Goal: Task Accomplishment & Management: Complete application form

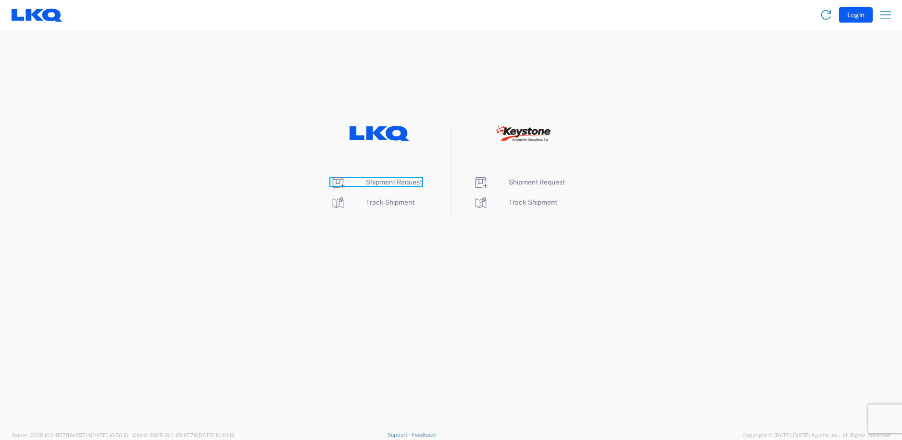
click at [399, 178] on span "Shipment Request" at bounding box center [394, 182] width 56 height 8
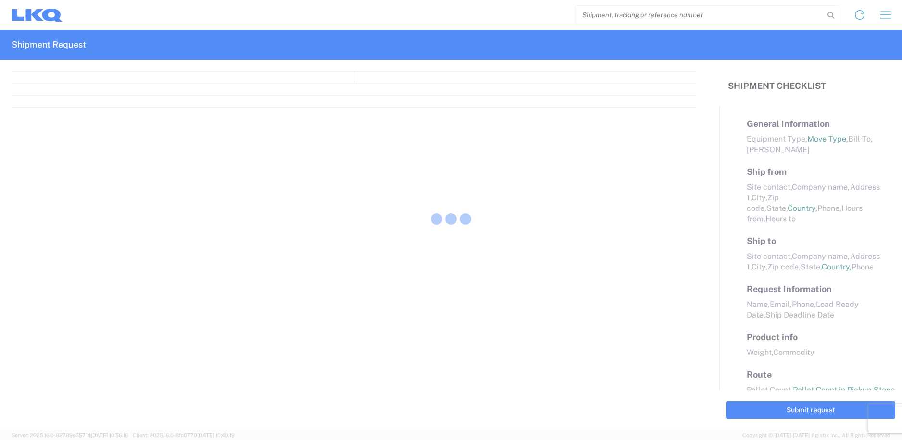
select select "FULL"
select select "LBS"
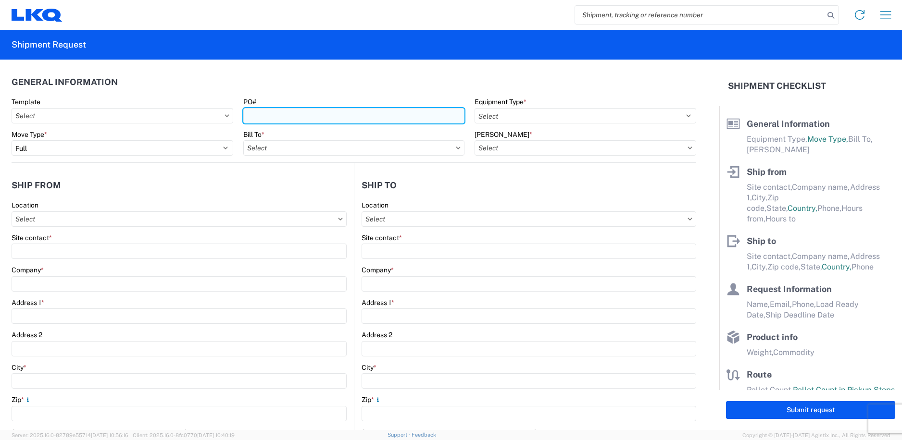
click at [389, 111] on input "PO#" at bounding box center [354, 115] width 222 height 15
click at [337, 116] on input "PO#" at bounding box center [354, 115] width 222 height 15
type input "329"
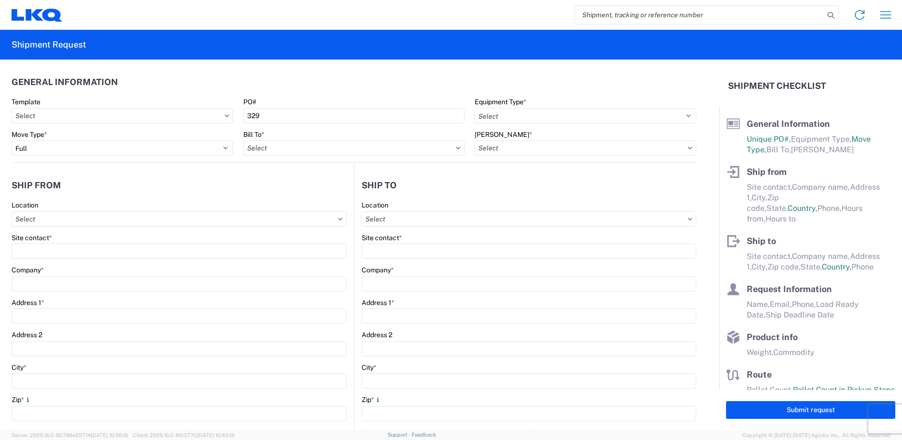
click at [377, 86] on header "General Information" at bounding box center [354, 82] width 684 height 22
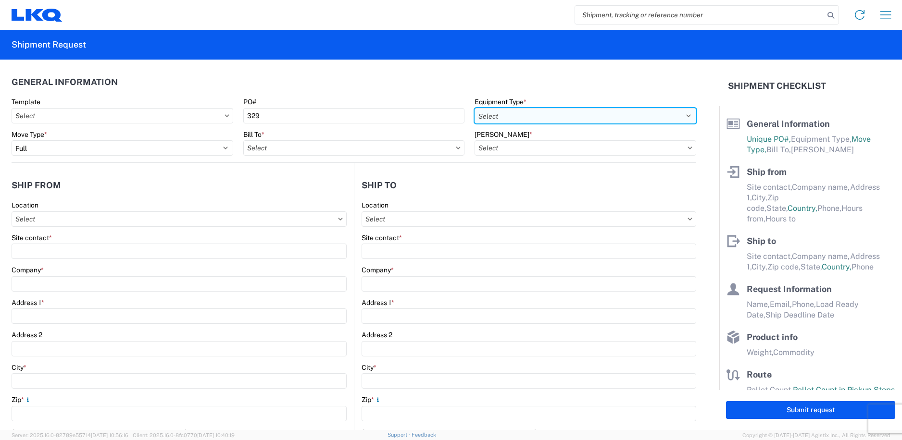
click at [516, 117] on select "Select 53’ Dry Van Flatbed Dropdeck (van) Lowboy (flatbed) Rail" at bounding box center [585, 115] width 222 height 15
select select "STDV"
click at [474, 108] on select "Select 53’ Dry Van Flatbed Dropdeck (van) Lowboy (flatbed) Rail" at bounding box center [585, 115] width 222 height 15
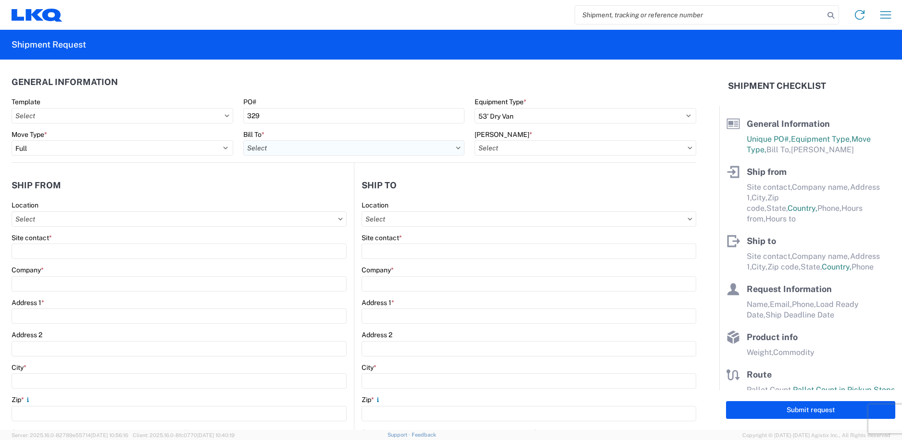
click at [371, 150] on input "Bill To *" at bounding box center [354, 147] width 222 height 15
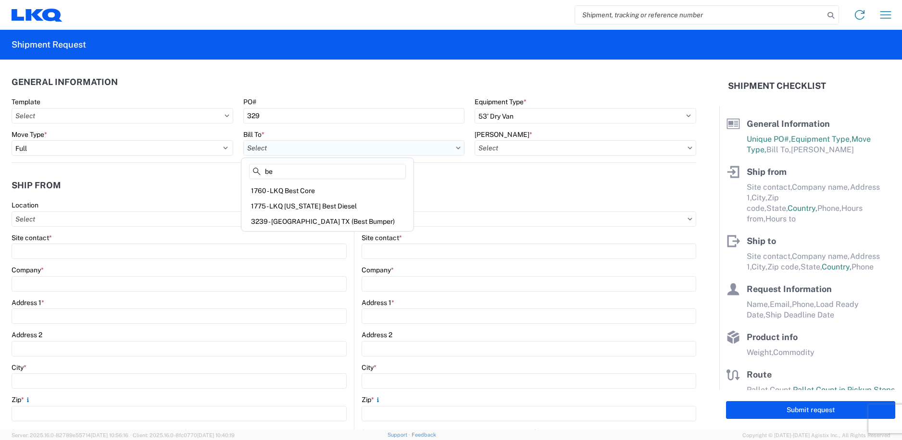
type input "b"
type input "1760"
click at [287, 192] on div "1760 - LKQ Best Core" at bounding box center [327, 190] width 168 height 15
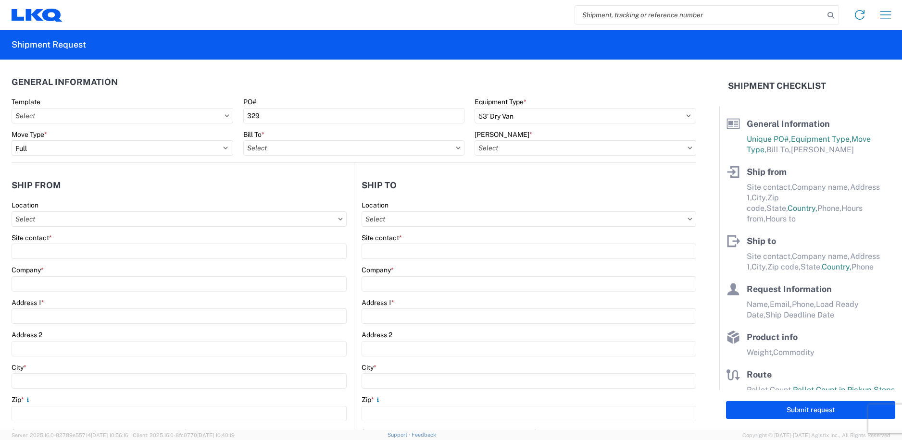
type input "1760 - LKQ Best Core"
click at [510, 151] on input "[PERSON_NAME] *" at bounding box center [585, 147] width 222 height 15
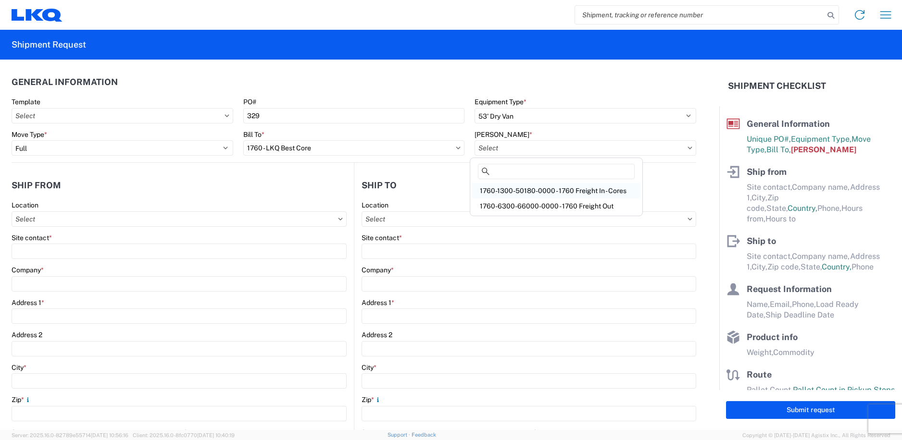
click at [516, 189] on div "1760-1300-50180-0000 - 1760 Freight In - Cores" at bounding box center [556, 190] width 168 height 15
type input "1760-1300-50180-0000 - 1760 Freight In - Cores"
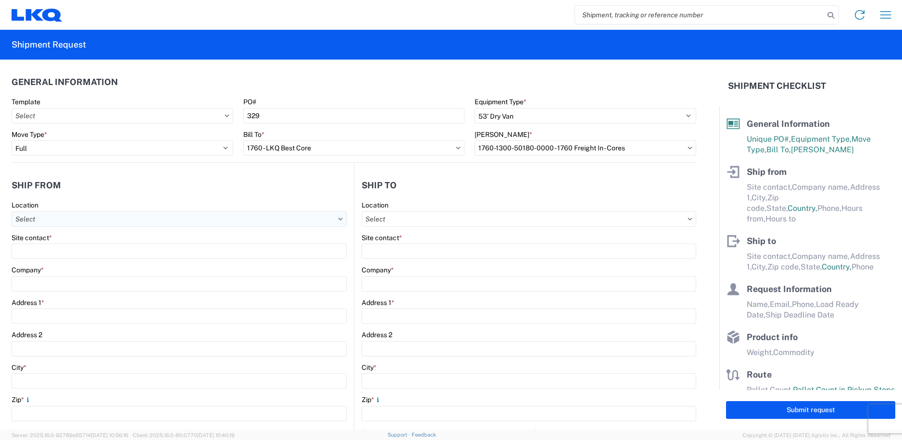
click at [110, 218] on input "Location" at bounding box center [179, 218] width 335 height 15
type input "1227"
click at [87, 267] on div "1227 - LKQ Self Service - [GEOGRAPHIC_DATA]" at bounding box center [98, 261] width 168 height 15
type input "1227 - LKQ Self Service - [GEOGRAPHIC_DATA]"
type input "LKQ Corporation"
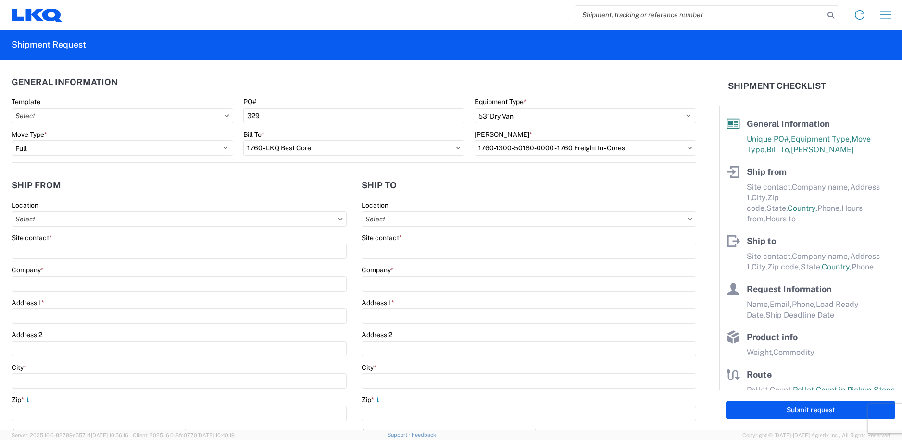
type input "4558 US 13"
type input "[GEOGRAPHIC_DATA]"
type input "27834"
select select "NC"
select select "US"
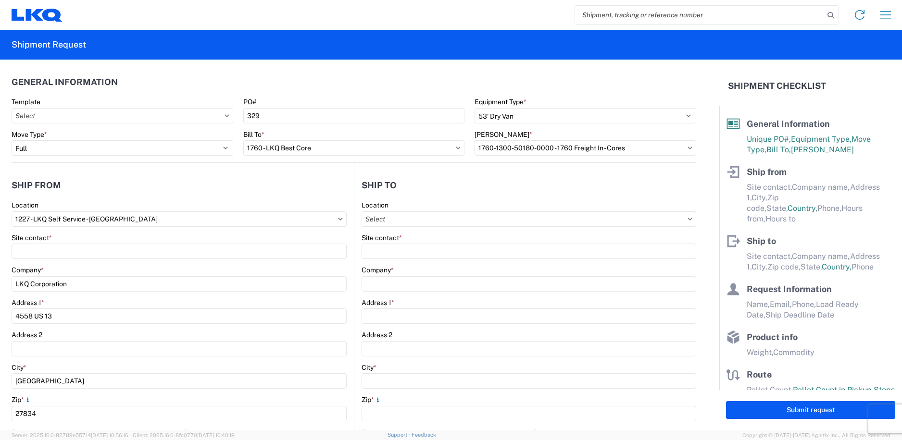
type input "07:00"
type input "13:30"
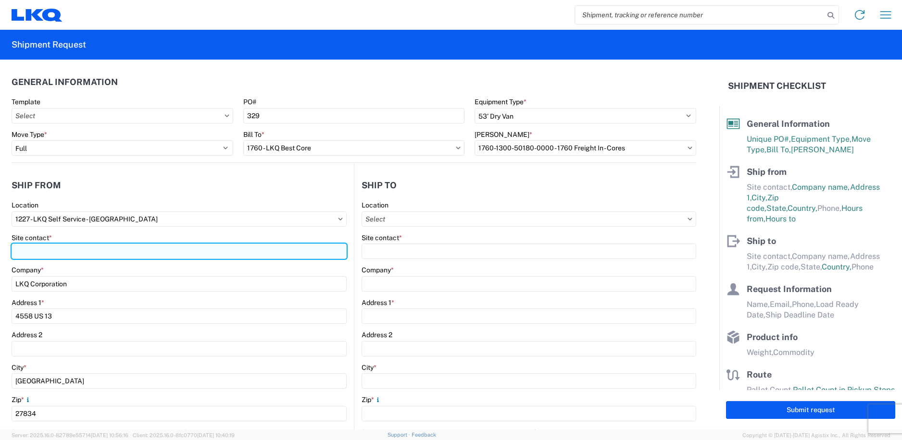
click at [87, 252] on input "Site contact *" at bounding box center [179, 251] width 335 height 15
type input "[PERSON_NAME]"
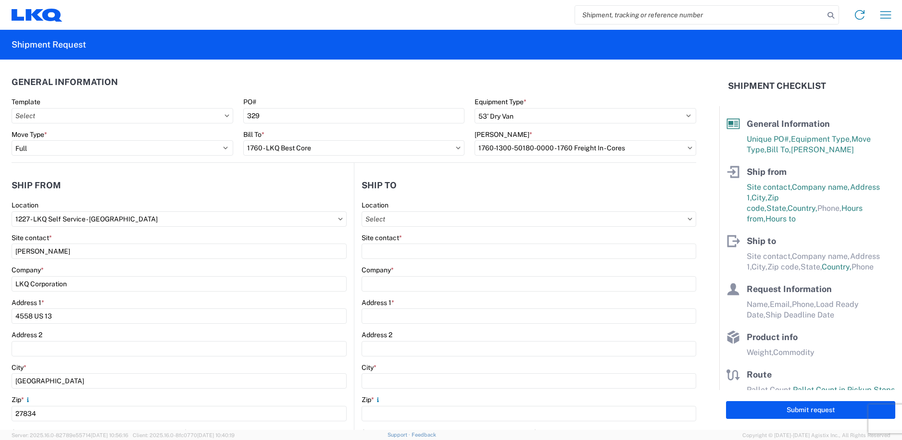
click at [201, 189] on header "Ship from" at bounding box center [183, 185] width 342 height 22
click at [454, 217] on input "Location" at bounding box center [528, 218] width 335 height 15
type input "1760"
click at [412, 259] on div "1760 - LKQ Best Core" at bounding box center [444, 261] width 168 height 15
type input "1760 - LKQ Best Core"
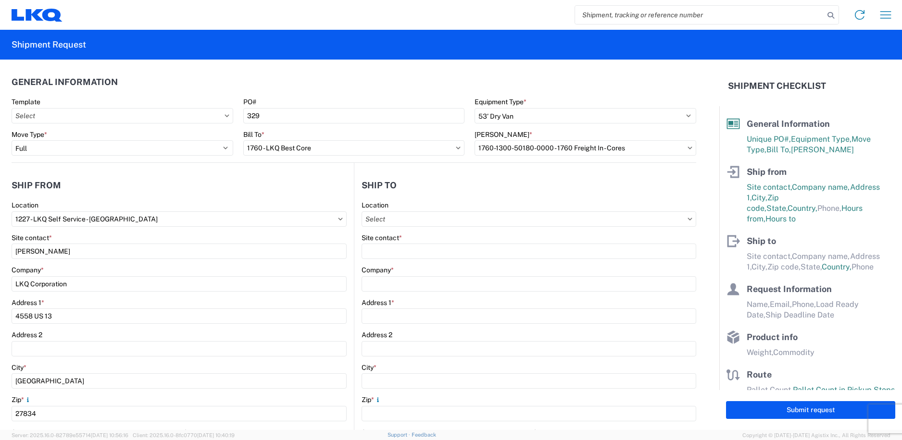
type input "LKQ Corporation"
type input "[STREET_ADDRESS]"
type input "[GEOGRAPHIC_DATA]"
type input "77038"
select select "US"
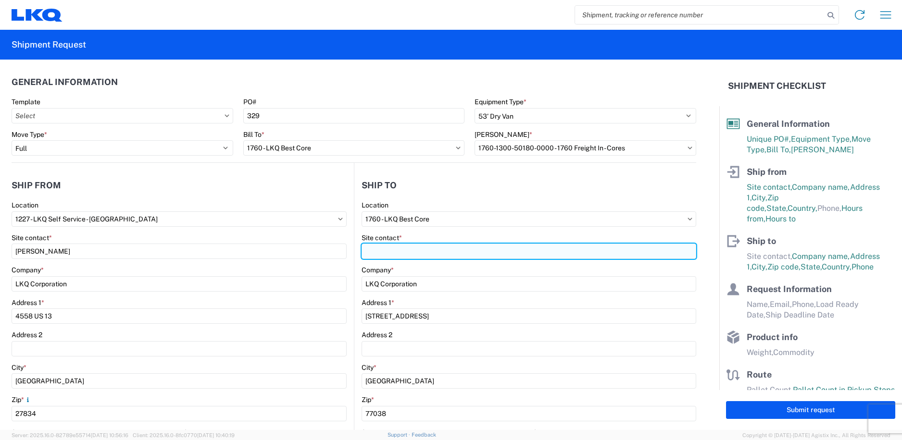
click at [405, 248] on input "Site contact *" at bounding box center [528, 251] width 335 height 15
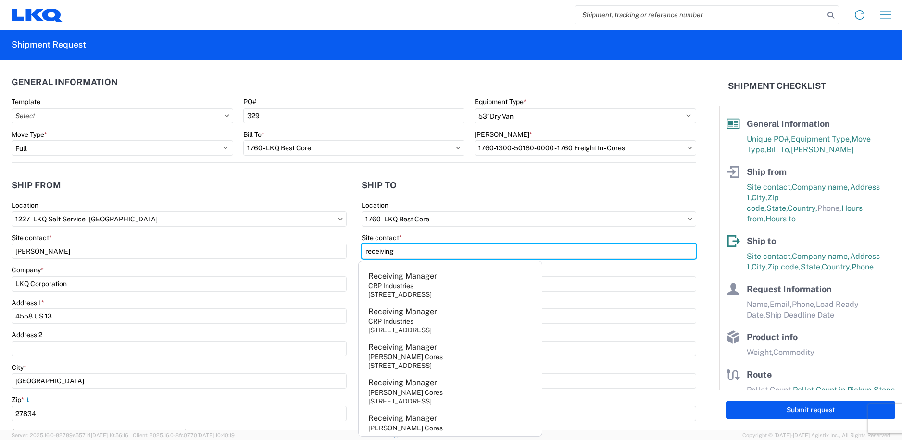
type input "receiving"
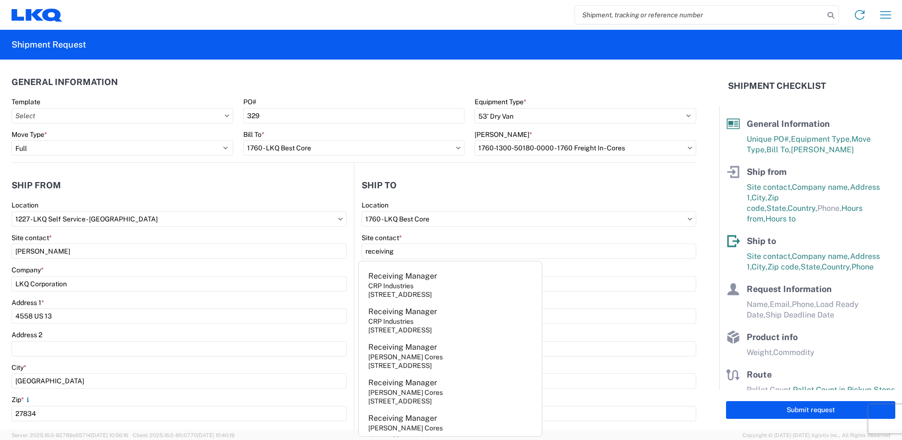
click at [459, 186] on header "Ship to" at bounding box center [525, 185] width 342 height 22
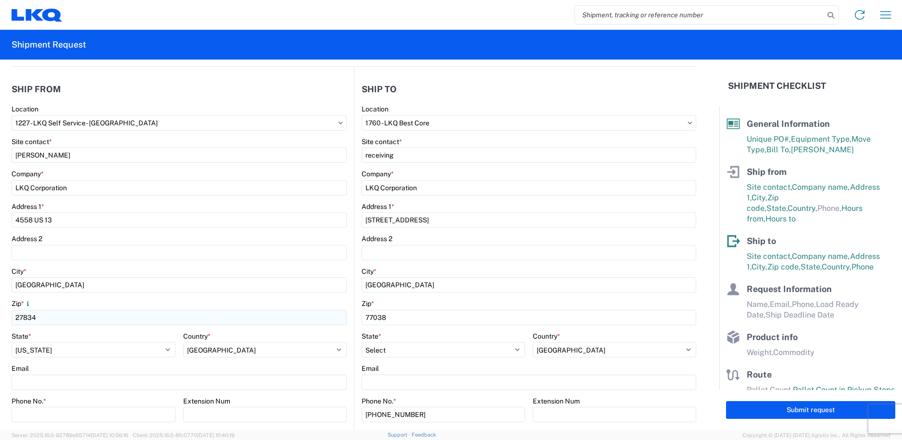
scroll to position [144, 0]
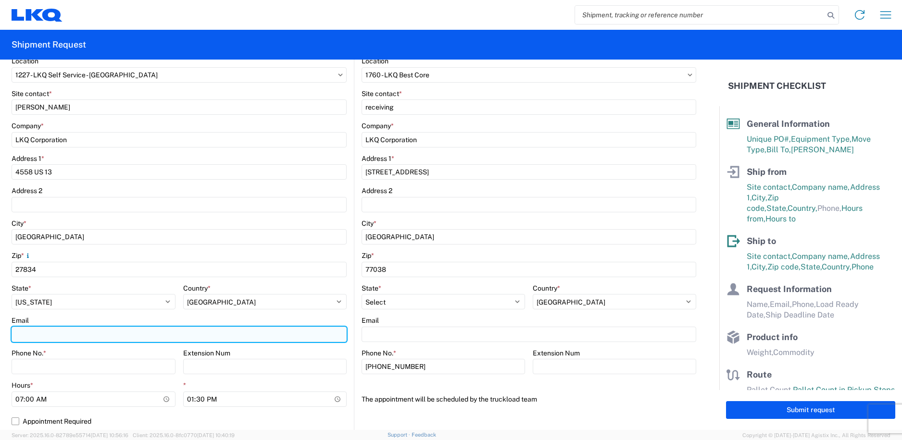
click at [54, 332] on input "Email" at bounding box center [179, 334] width 335 height 15
type input "[EMAIL_ADDRESS][DOMAIN_NAME]"
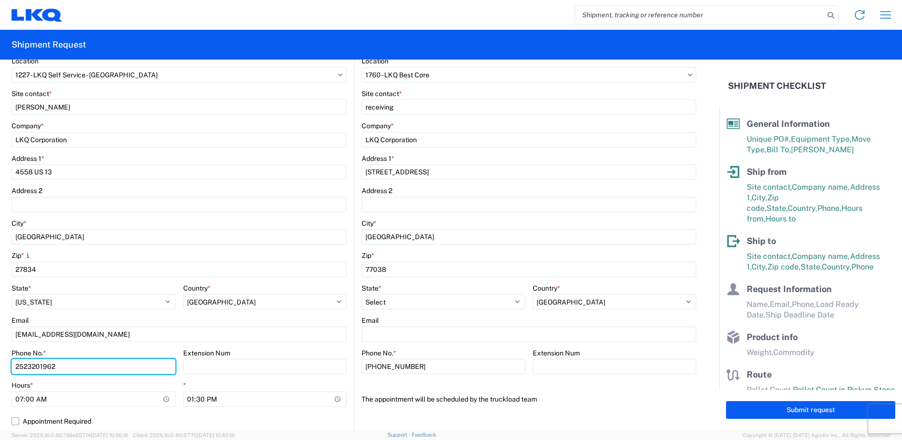
type input "2523201962"
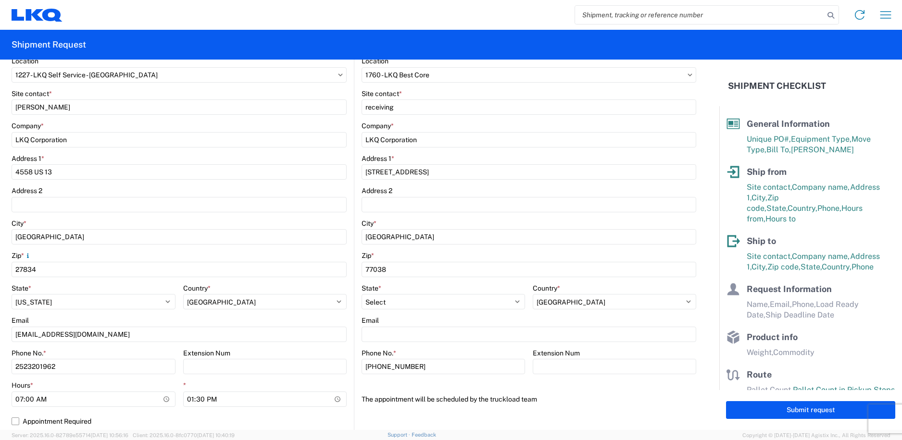
click at [122, 385] on div "Hours *" at bounding box center [94, 385] width 164 height 9
click at [333, 398] on input "13:30" at bounding box center [265, 399] width 164 height 15
type input "15:00"
click at [169, 413] on agx-form-control-wrapper-v2 "Hours * 07:00" at bounding box center [94, 397] width 164 height 33
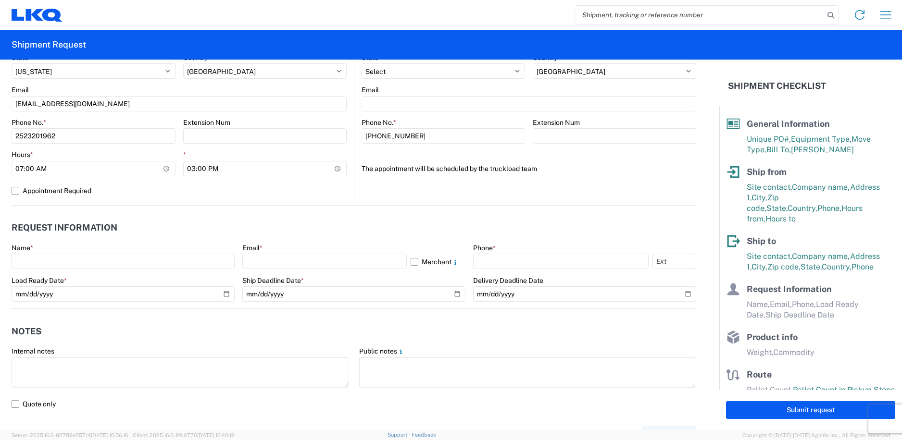
scroll to position [385, 0]
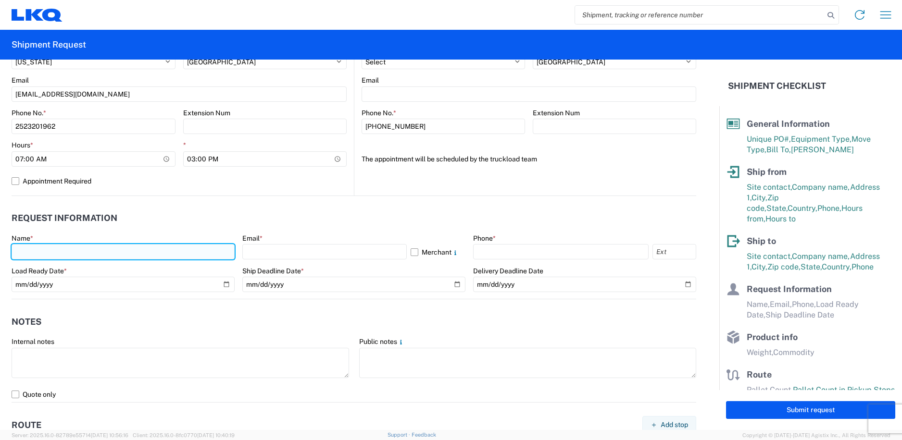
click at [87, 252] on input "text" at bounding box center [123, 251] width 223 height 15
type input "[PERSON_NAME]"
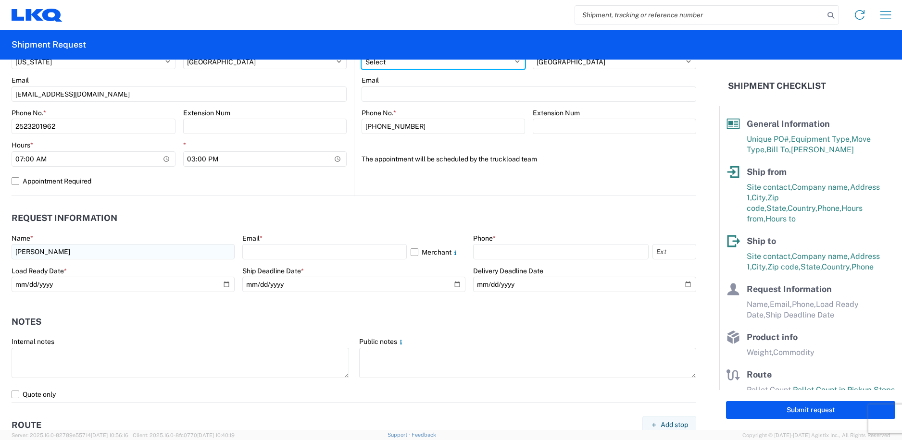
select select "NC"
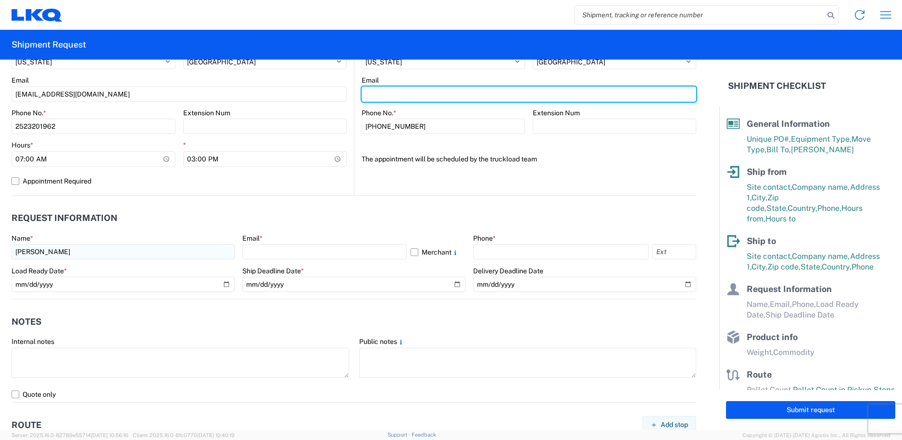
type input "[EMAIL_ADDRESS][DOMAIN_NAME]"
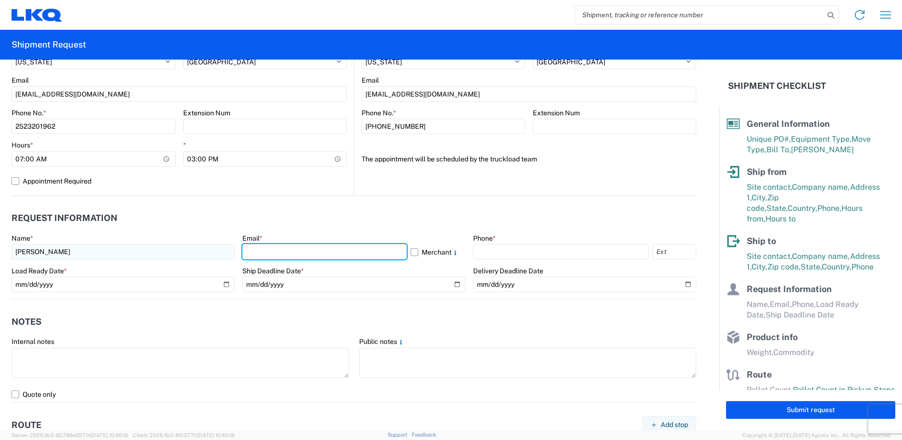
type input "[EMAIL_ADDRESS][DOMAIN_NAME]"
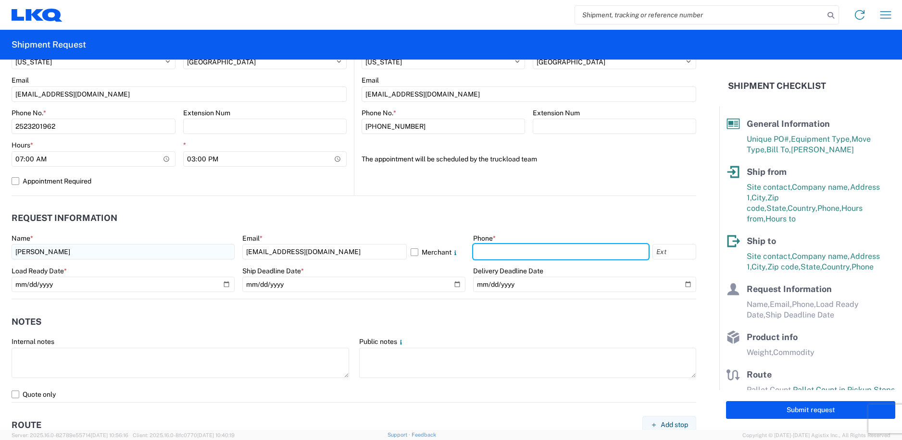
type input "2523201962"
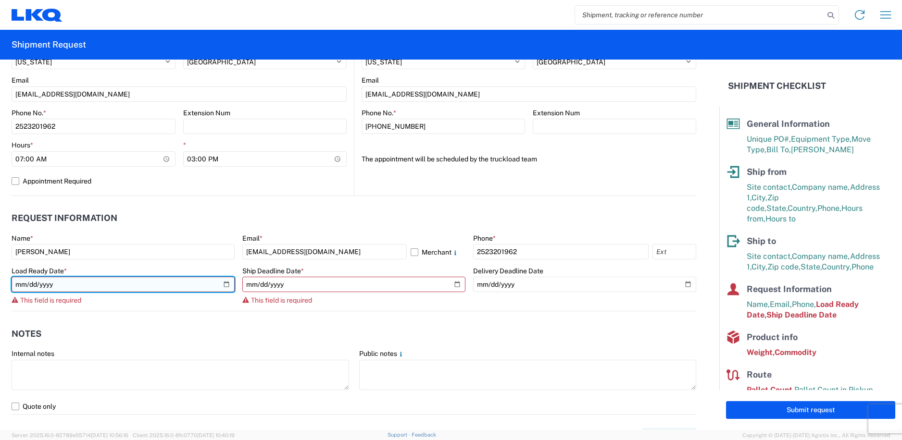
click at [219, 285] on input "date" at bounding box center [123, 284] width 223 height 15
click at [222, 283] on input "date" at bounding box center [123, 284] width 223 height 15
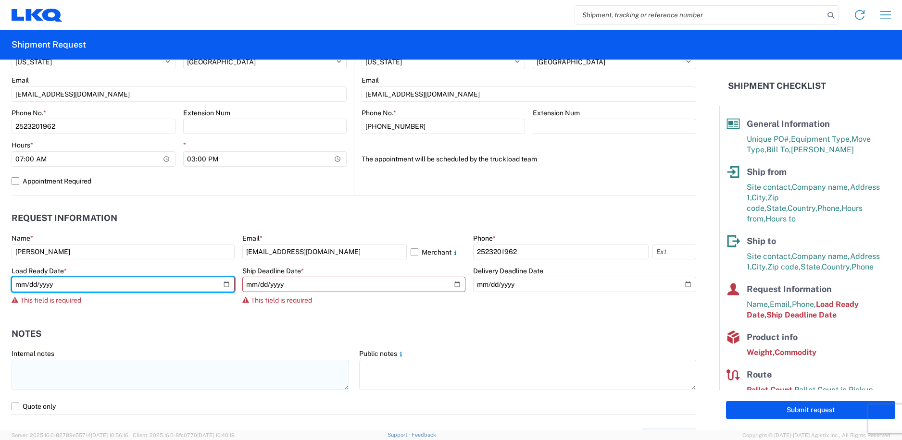
type input "[DATE]"
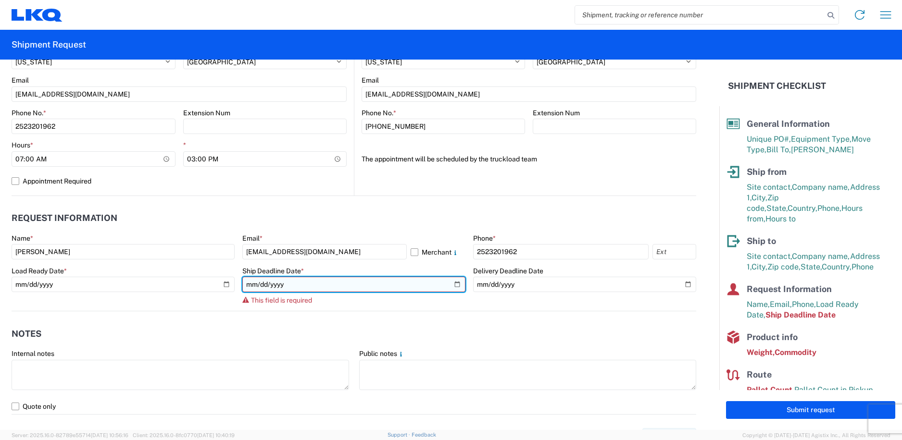
click at [315, 286] on input "date" at bounding box center [353, 284] width 223 height 15
click at [450, 284] on input "date" at bounding box center [353, 284] width 223 height 15
type input "[DATE]"
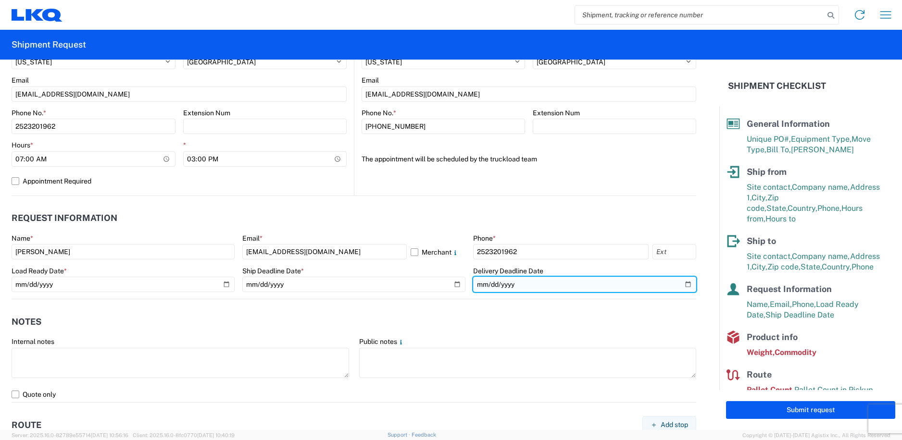
click at [681, 284] on input "date" at bounding box center [584, 284] width 223 height 15
type input "[DATE]"
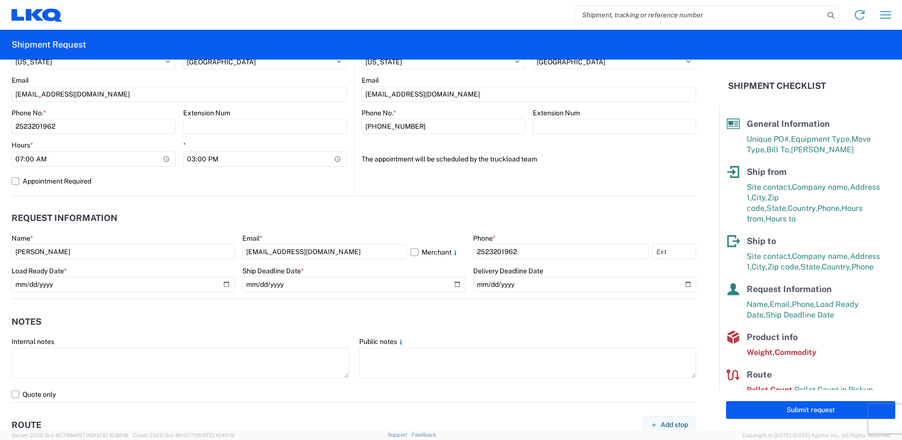
click at [414, 321] on header "Notes" at bounding box center [354, 322] width 684 height 22
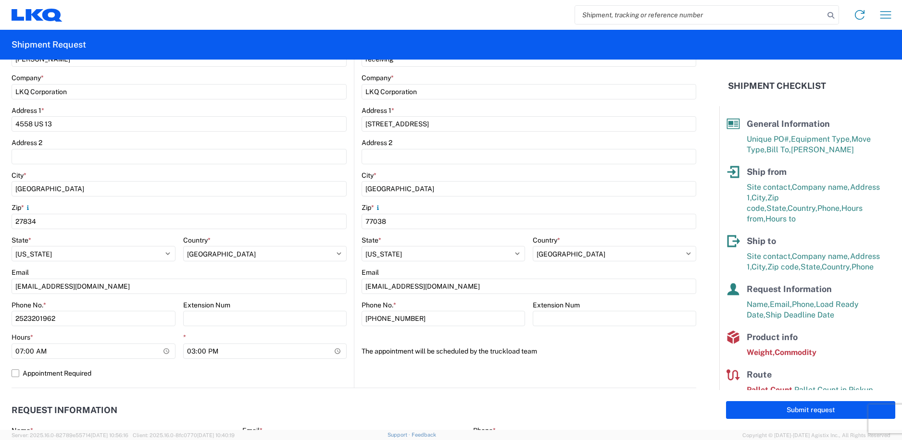
scroll to position [144, 0]
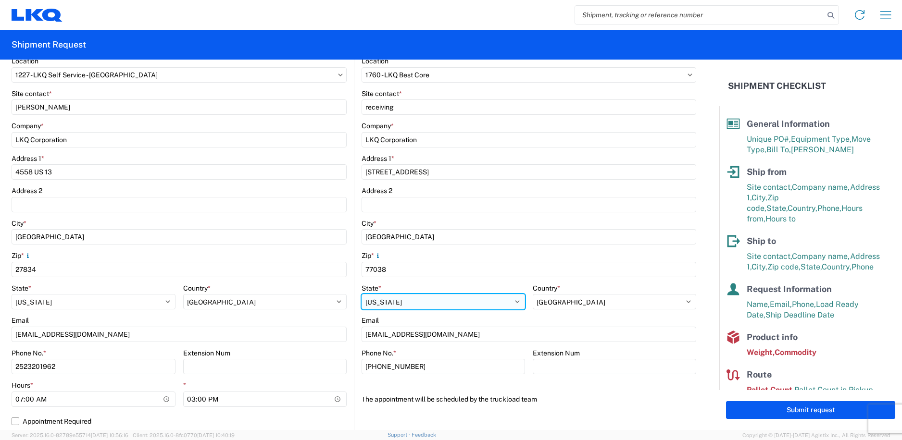
click at [439, 300] on select "Select Alabama Alaska Arizona Arkansas Armed Forces Americas Armed Forces Europ…" at bounding box center [442, 301] width 163 height 15
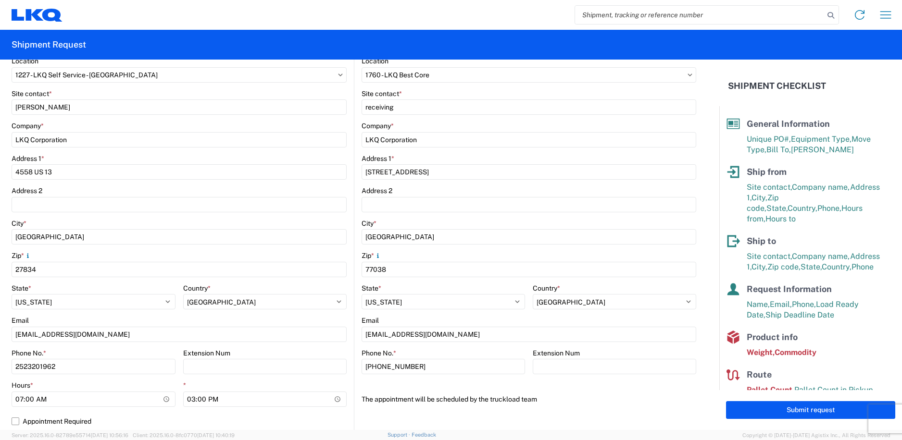
click at [445, 320] on div "Email" at bounding box center [528, 320] width 335 height 9
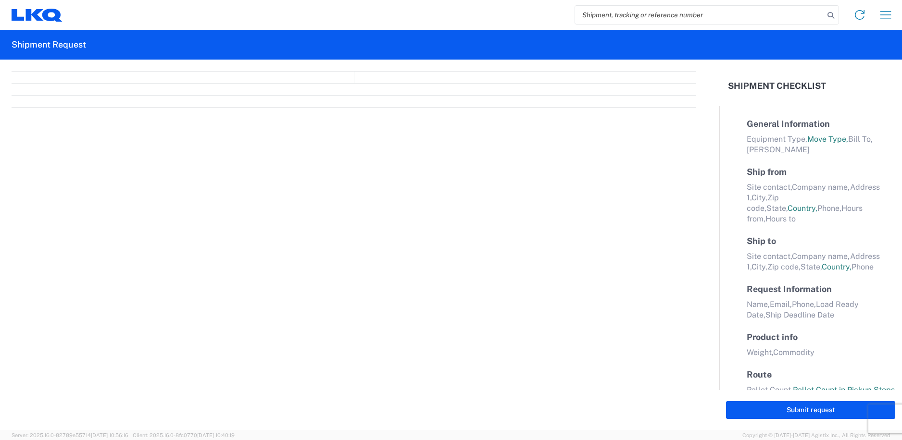
select select "FULL"
select select "LBS"
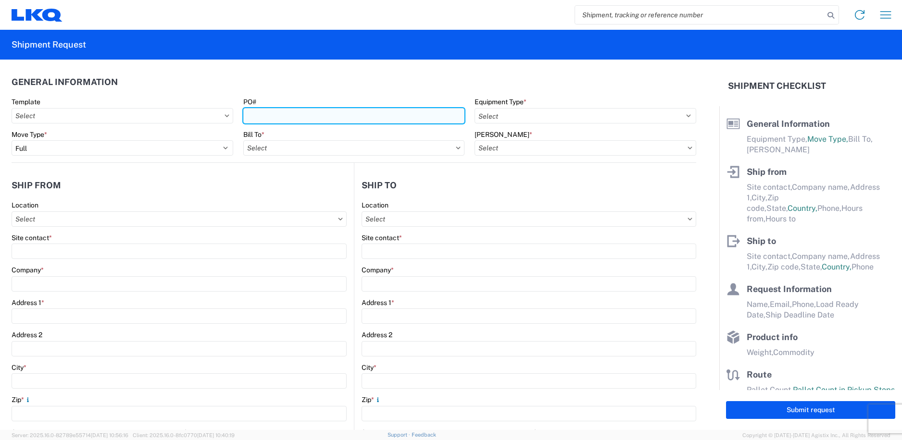
click at [376, 112] on input "PO#" at bounding box center [354, 115] width 222 height 15
type input "329"
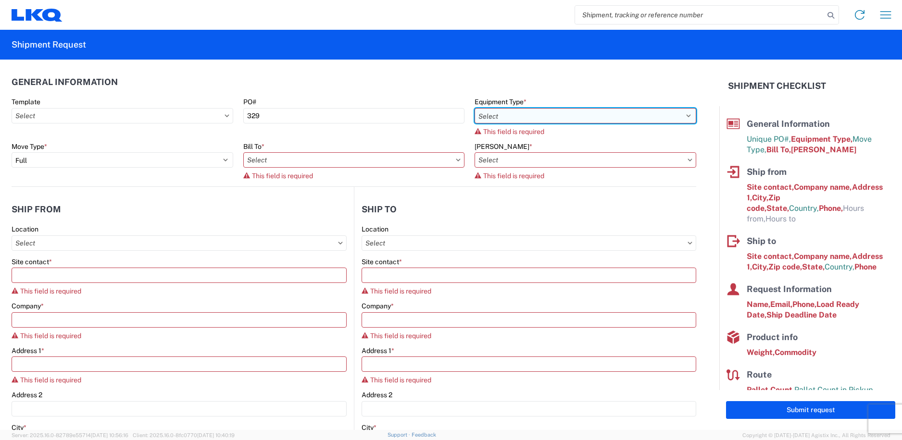
click at [558, 114] on select "Select 53’ Dry Van Flatbed Dropdeck (van) Lowboy (flatbed) Rail" at bounding box center [585, 115] width 222 height 15
select select "STDV"
click at [474, 108] on select "Select 53’ Dry Van Flatbed Dropdeck (van) Lowboy (flatbed) Rail" at bounding box center [585, 115] width 222 height 15
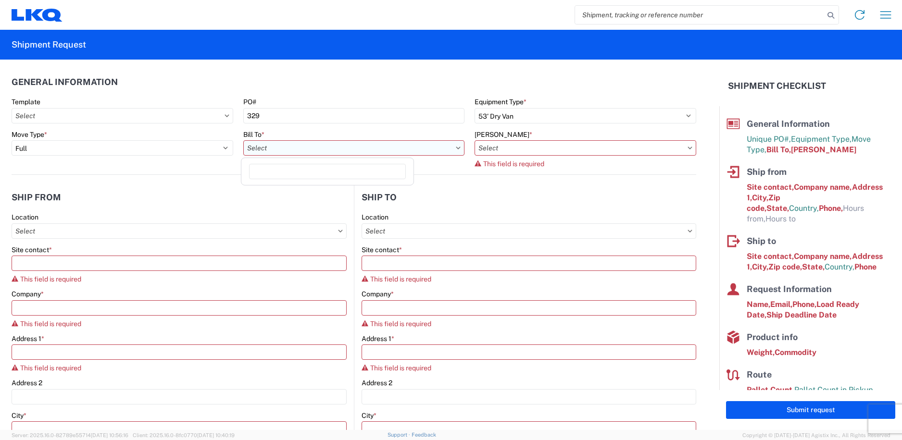
click at [420, 152] on input "Bill To *" at bounding box center [354, 147] width 222 height 15
type input "1760"
click at [326, 187] on div "1760 - LKQ Best Core" at bounding box center [327, 190] width 168 height 15
type input "1760 - LKQ Best Core"
click at [542, 148] on input "[PERSON_NAME] *" at bounding box center [585, 147] width 222 height 15
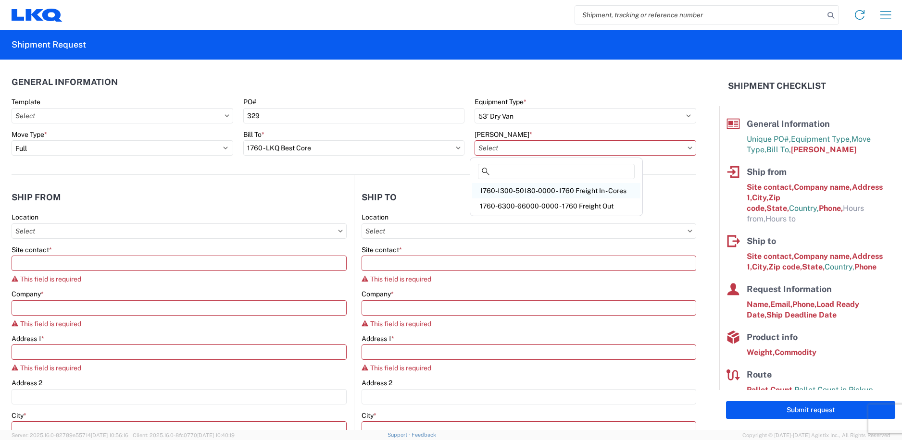
click at [554, 188] on div "1760-1300-50180-0000 - 1760 Freight In - Cores" at bounding box center [556, 190] width 168 height 15
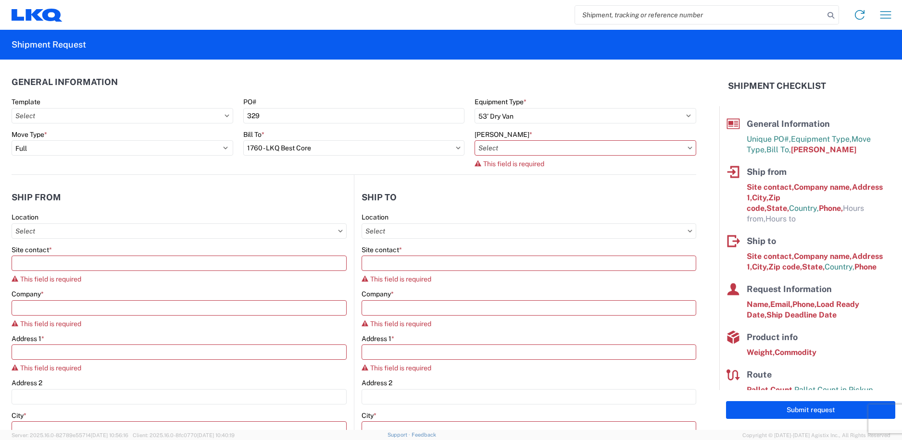
type input "1760-1300-50180-0000 - 1760 Freight In - Cores"
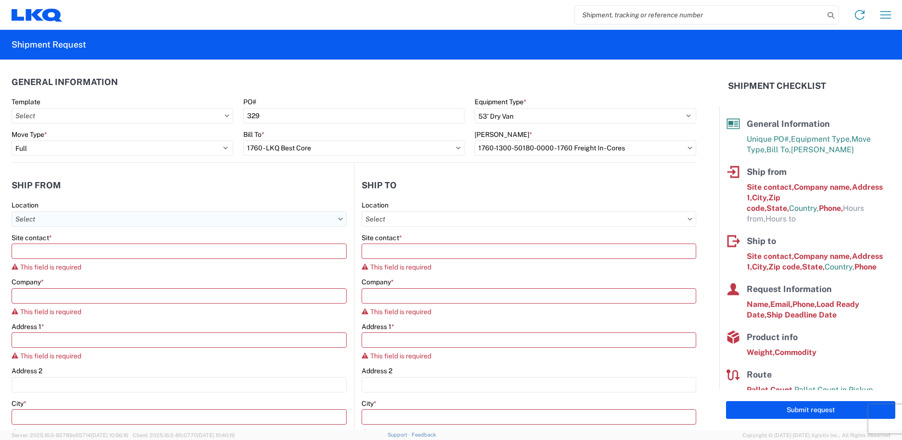
click at [276, 220] on input "Location" at bounding box center [179, 218] width 335 height 15
type input "1227"
click at [114, 260] on div "1227 - LKQ Self Service - [GEOGRAPHIC_DATA]" at bounding box center [98, 261] width 168 height 15
type input "1227 - LKQ Self Service - [GEOGRAPHIC_DATA]"
type input "LKQ Corporation"
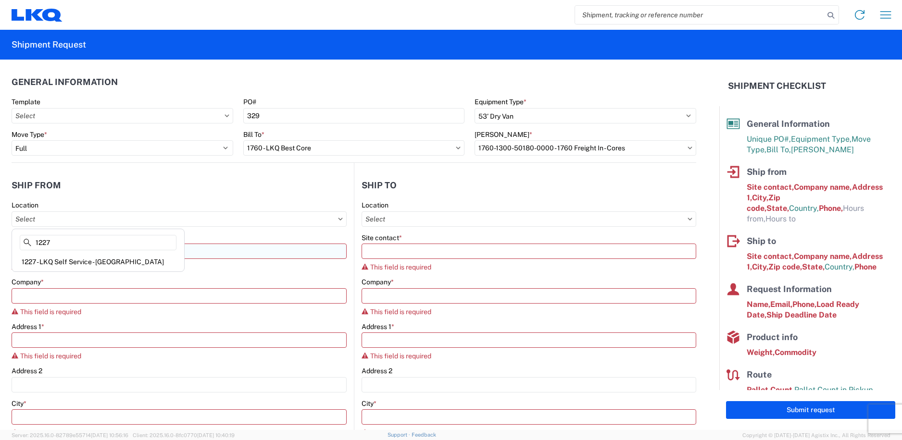
type input "4558 US 13"
type input "[GEOGRAPHIC_DATA]"
type input "27834"
select select "NC"
select select "US"
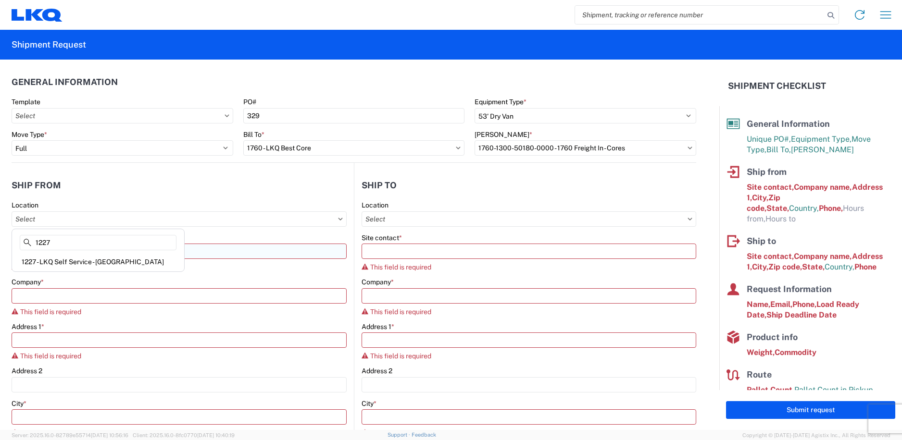
type input "07:00"
type input "13:30"
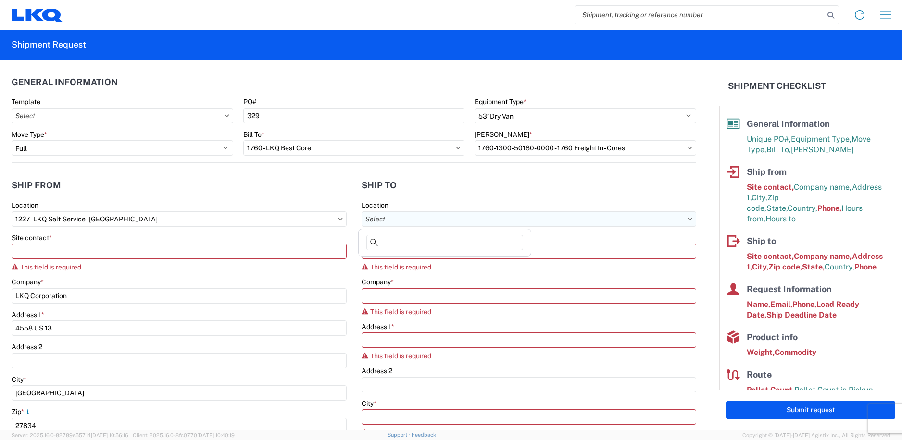
click at [436, 219] on input "Location" at bounding box center [528, 218] width 335 height 15
type input "1760"
click at [414, 259] on div "1760 - LKQ Best Core" at bounding box center [444, 261] width 168 height 15
type input "1760 - LKQ Best Core"
type input "LKQ Corporation"
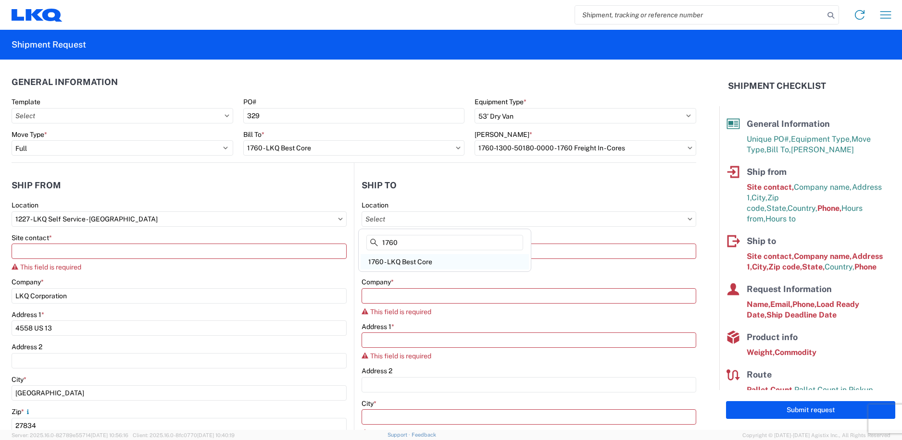
type input "[STREET_ADDRESS]"
type input "[GEOGRAPHIC_DATA]"
type input "77038"
select select "US"
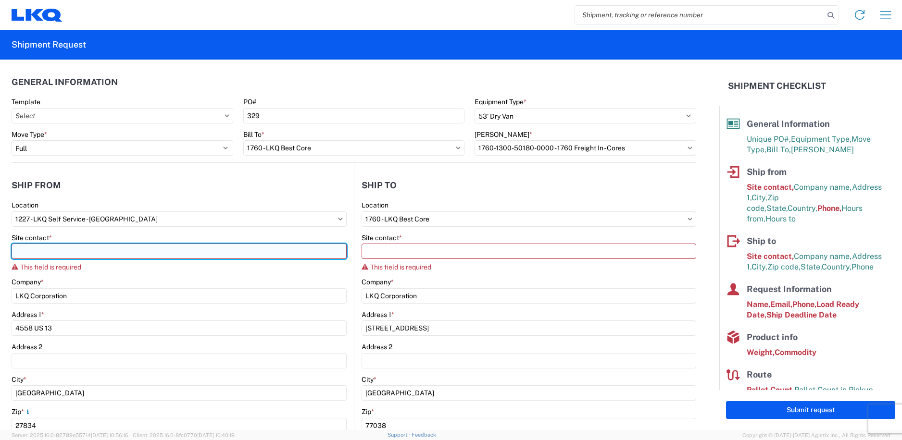
click at [140, 249] on input "Site contact *" at bounding box center [179, 251] width 335 height 15
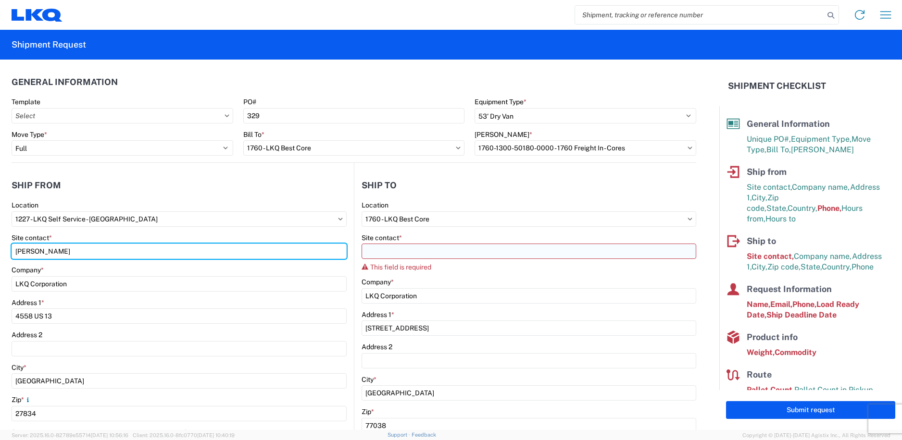
type input "[PERSON_NAME]"
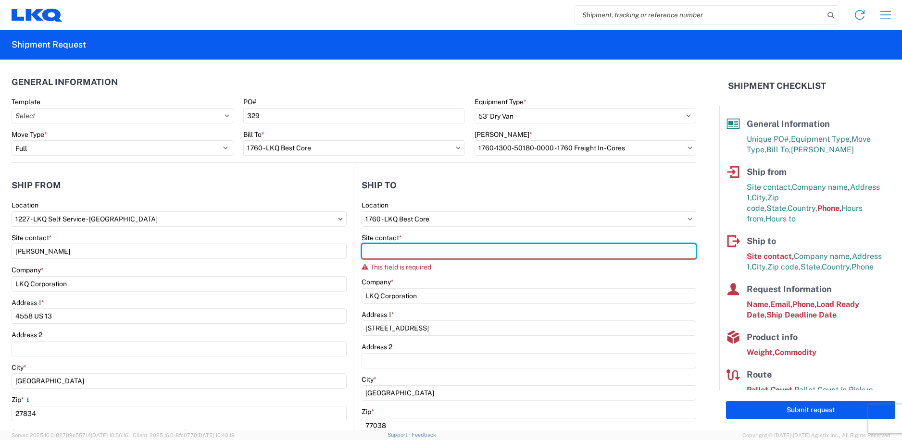
click at [388, 254] on input "Site contact *" at bounding box center [528, 251] width 335 height 15
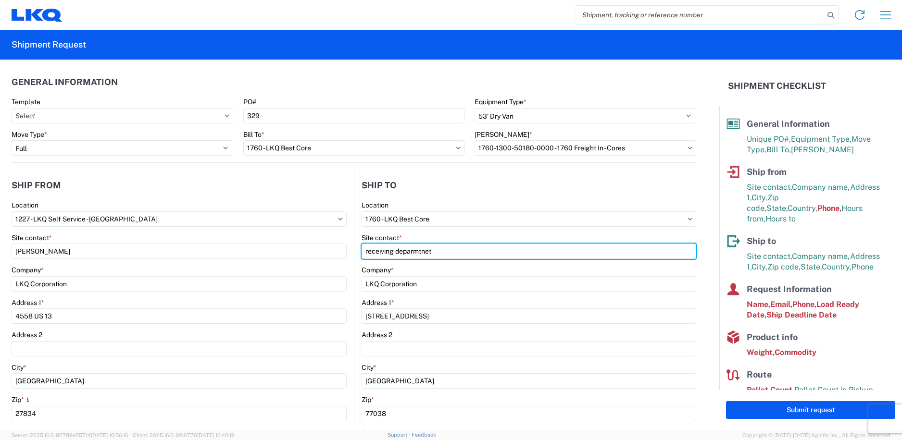
type input "receiving deparmtnet"
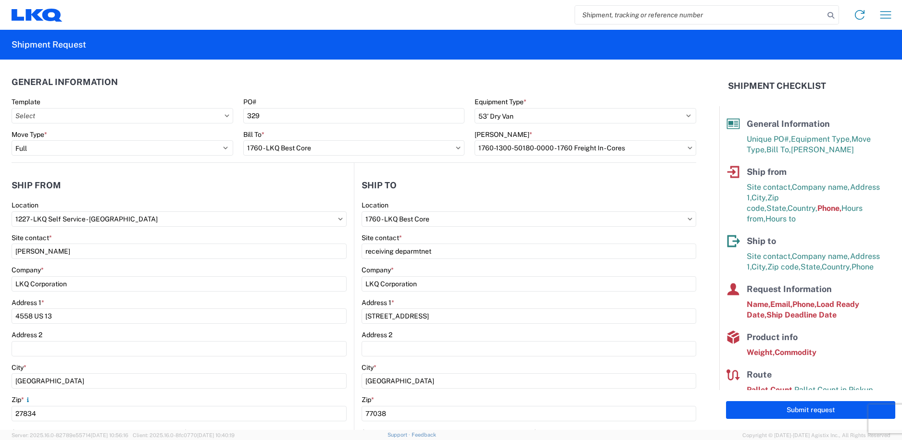
click at [439, 163] on agx-shipment-stop-widget-v2 "Ship to 1760 Location 1760 - LKQ Best Core Site contact * receiving deparmtnet …" at bounding box center [525, 378] width 342 height 430
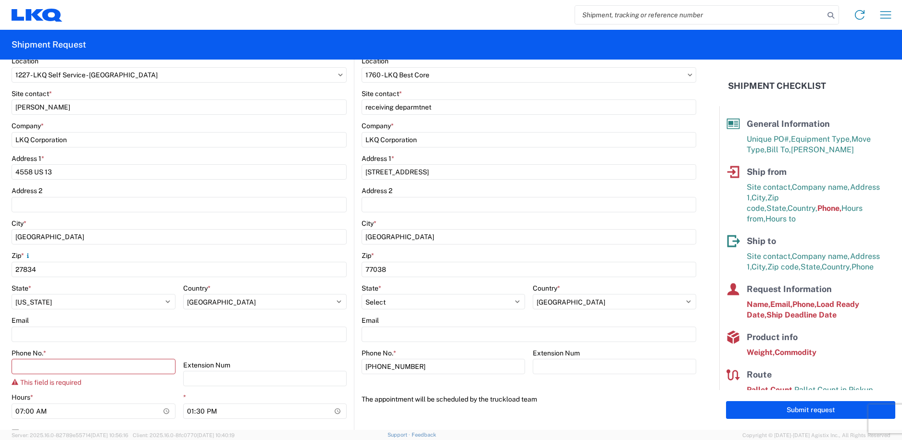
scroll to position [192, 0]
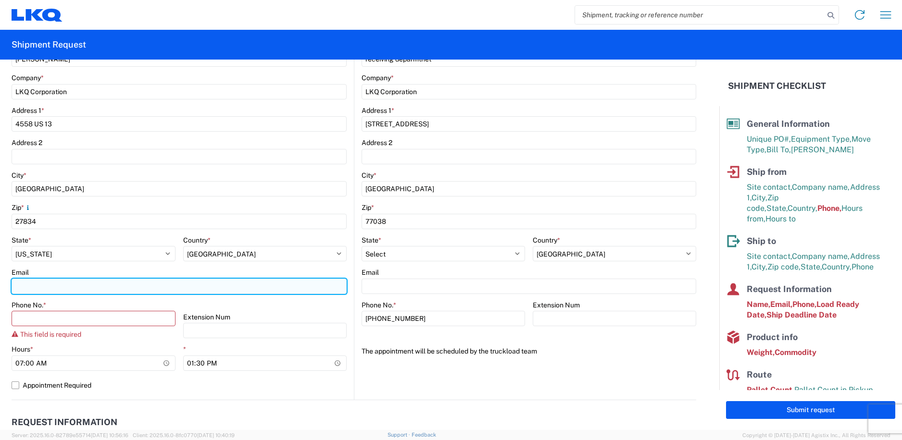
click at [104, 290] on input "Email" at bounding box center [179, 286] width 335 height 15
type input "[EMAIL_ADDRESS][DOMAIN_NAME]"
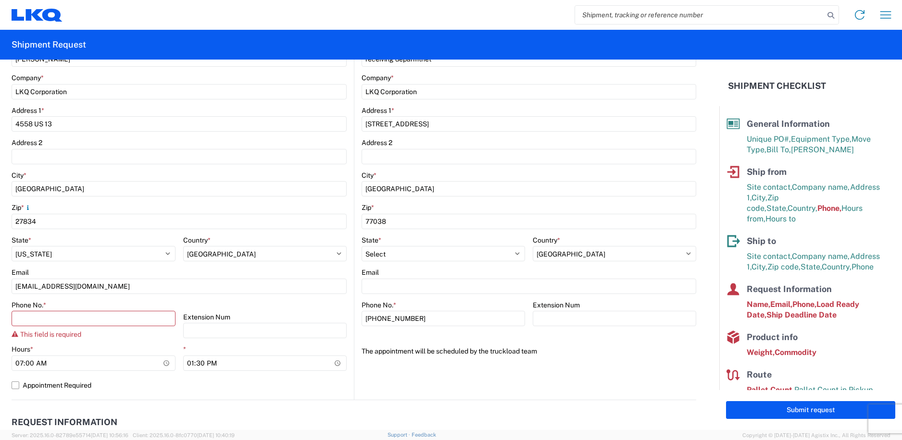
drag, startPoint x: 246, startPoint y: 305, endPoint x: 236, endPoint y: 306, distance: 10.6
click at [246, 305] on div "Phone No. * This field is required Extension Num" at bounding box center [179, 323] width 335 height 45
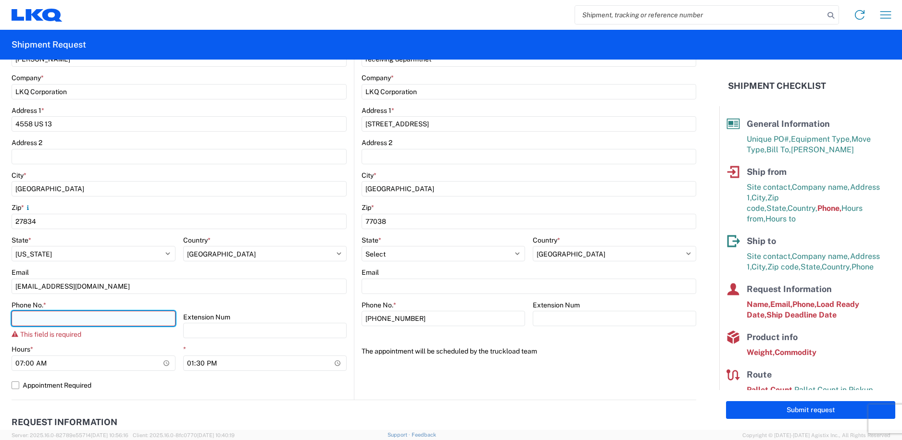
click at [90, 317] on input "Phone No. *" at bounding box center [94, 318] width 164 height 15
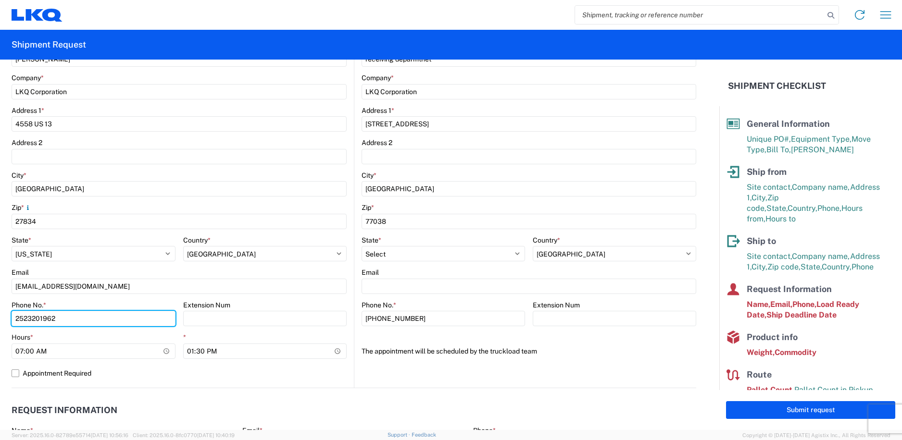
type input "2523201962"
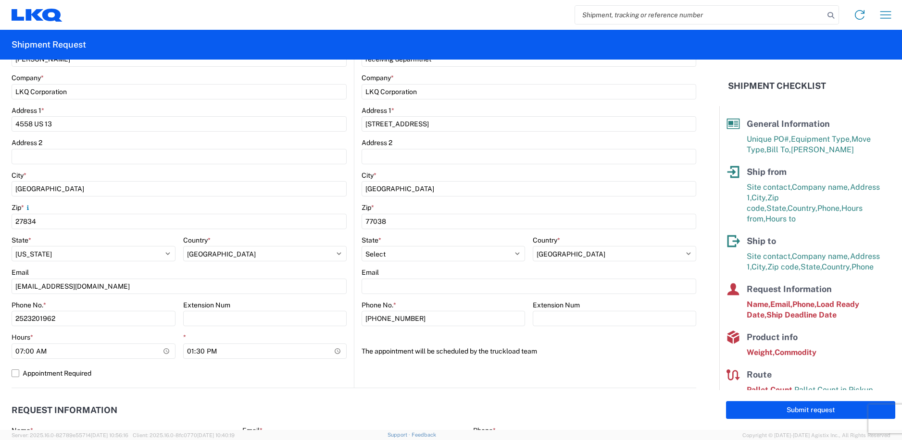
click at [178, 381] on div "1227 Location 1227 - LKQ Self Service - [GEOGRAPHIC_DATA] Site contact * [PERSO…" at bounding box center [179, 198] width 335 height 379
click at [331, 351] on input "13:30" at bounding box center [265, 351] width 164 height 15
type input "15:00"
click at [354, 330] on main "1760 Location 1760 - LKQ Best Core Site contact * receiving deparmtnet Company …" at bounding box center [525, 187] width 342 height 357
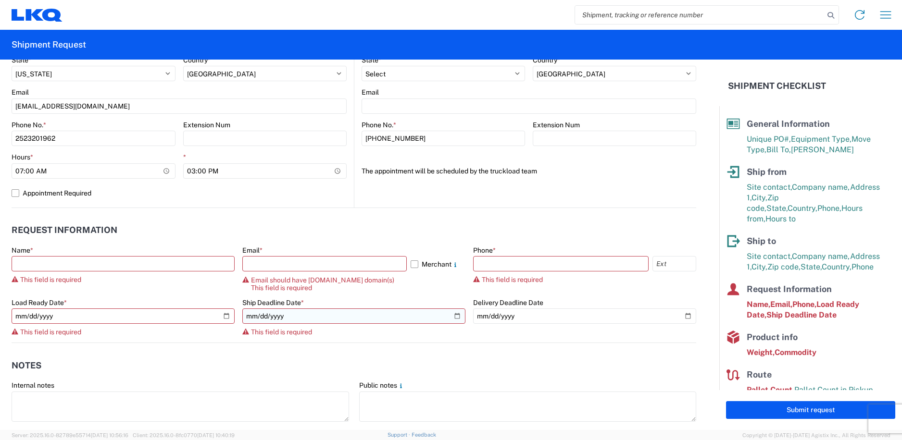
scroll to position [385, 0]
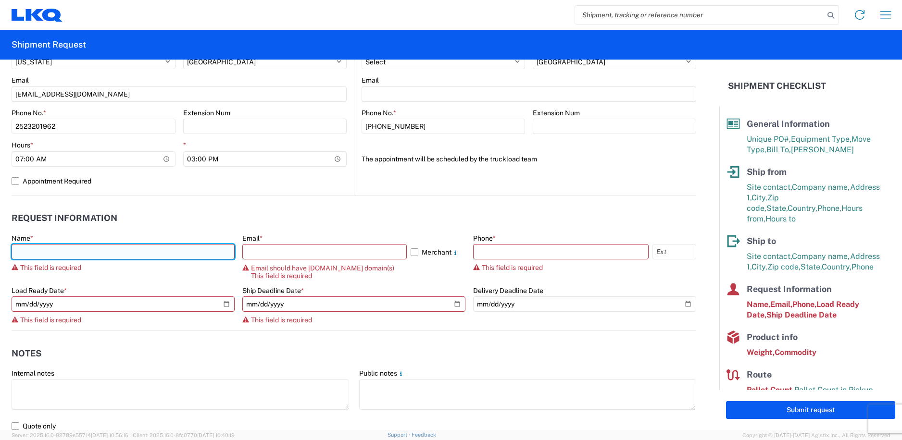
click at [121, 250] on input "text" at bounding box center [123, 251] width 223 height 15
type input "[PERSON_NAME]"
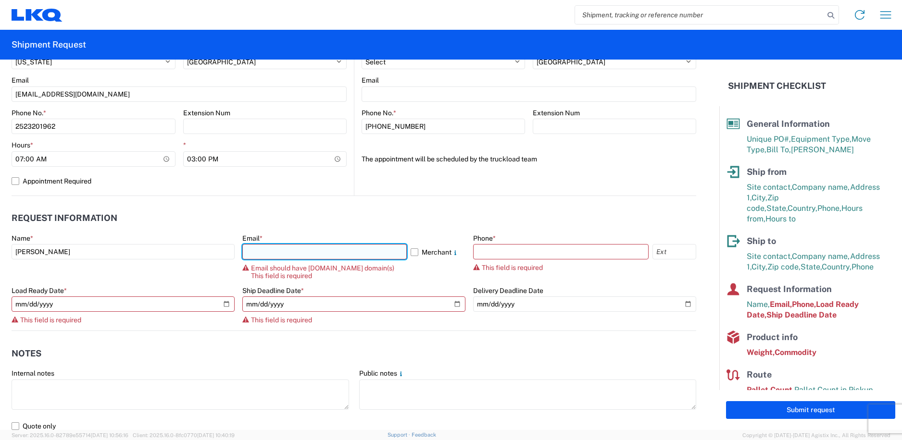
click at [304, 246] on input "text" at bounding box center [324, 251] width 164 height 15
type input "[EMAIL_ADDRESS][DOMAIN_NAME]"
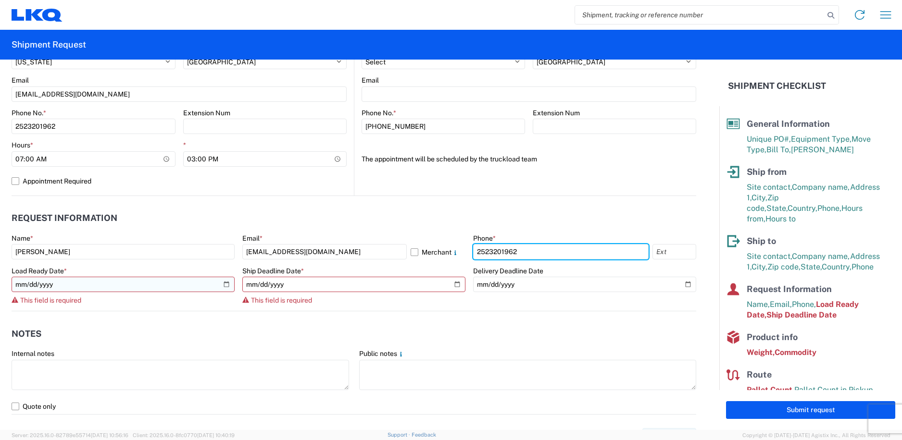
type input "2523201962"
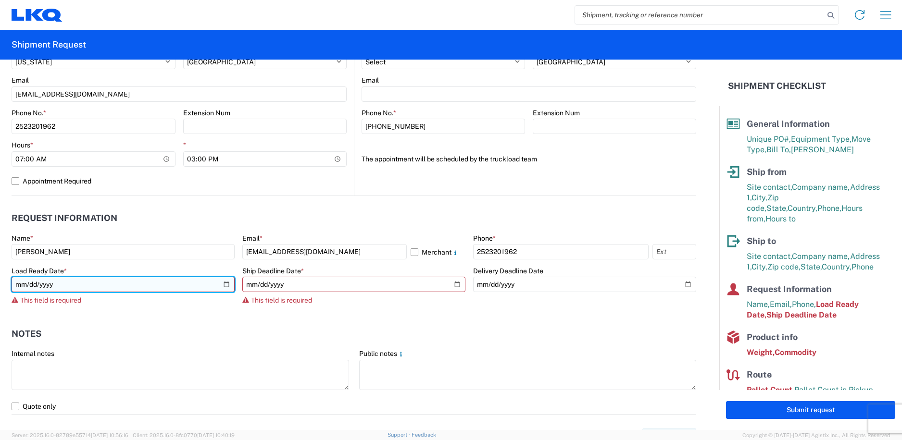
click at [223, 282] on input "date" at bounding box center [123, 284] width 223 height 15
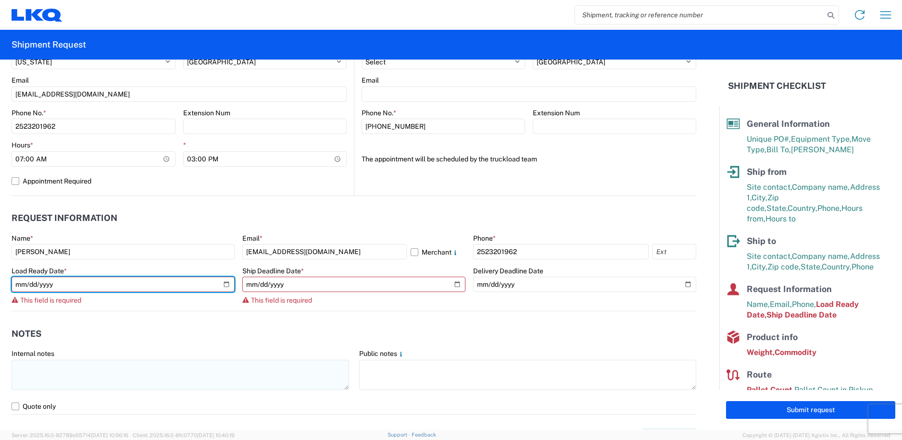
type input "[DATE]"
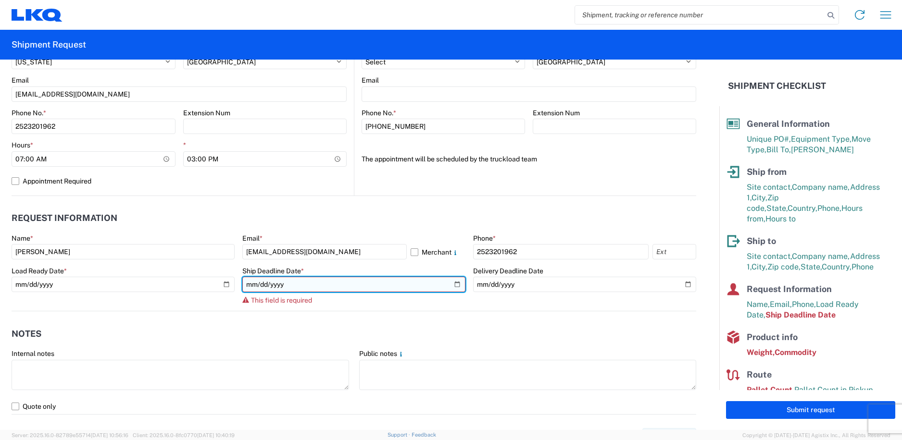
click at [450, 286] on input "date" at bounding box center [353, 284] width 223 height 15
type input "[DATE]"
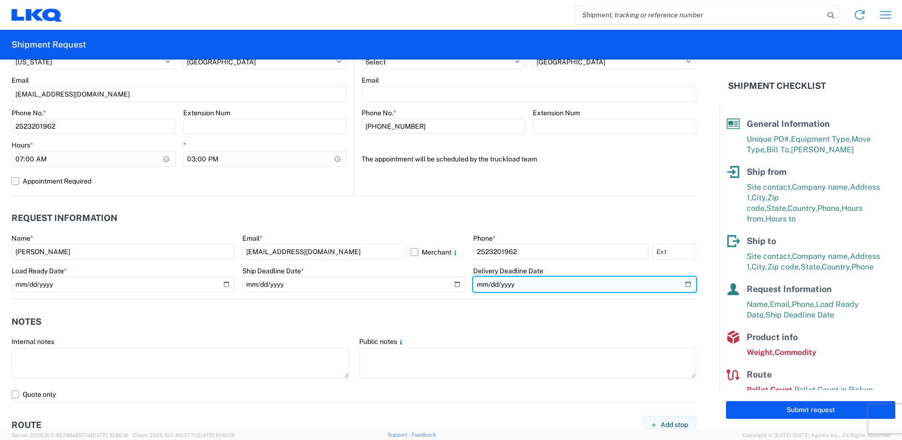
click at [683, 284] on input "date" at bounding box center [584, 284] width 223 height 15
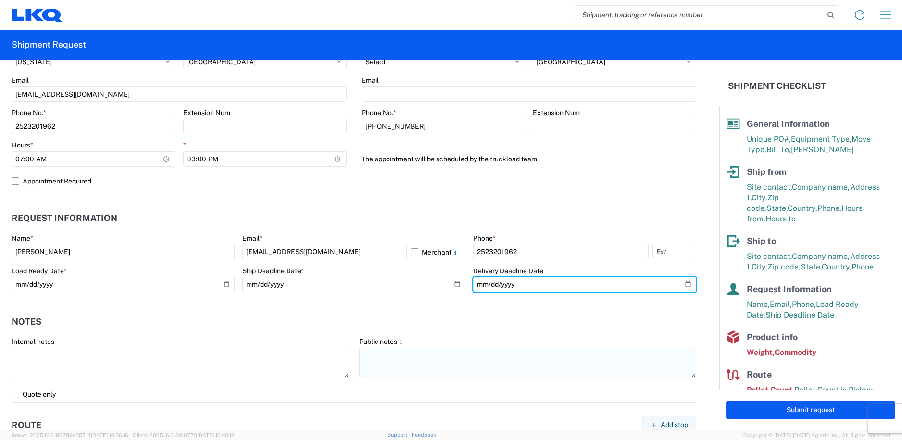
type input "[DATE]"
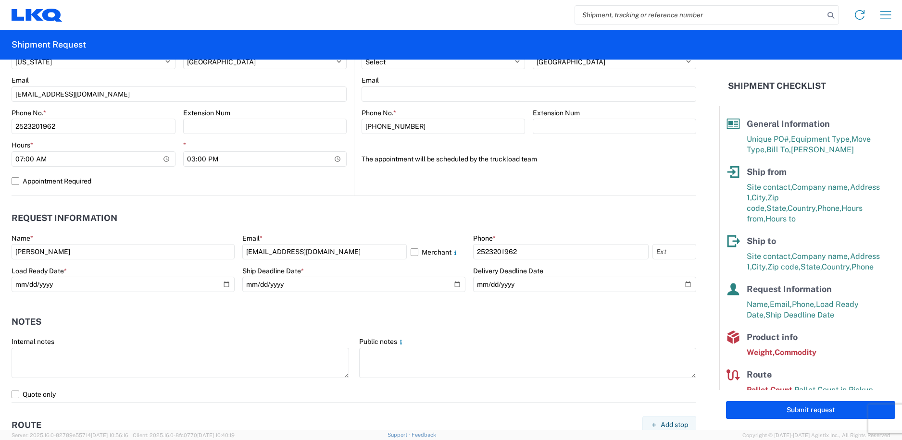
click at [326, 319] on header "Notes" at bounding box center [354, 322] width 684 height 22
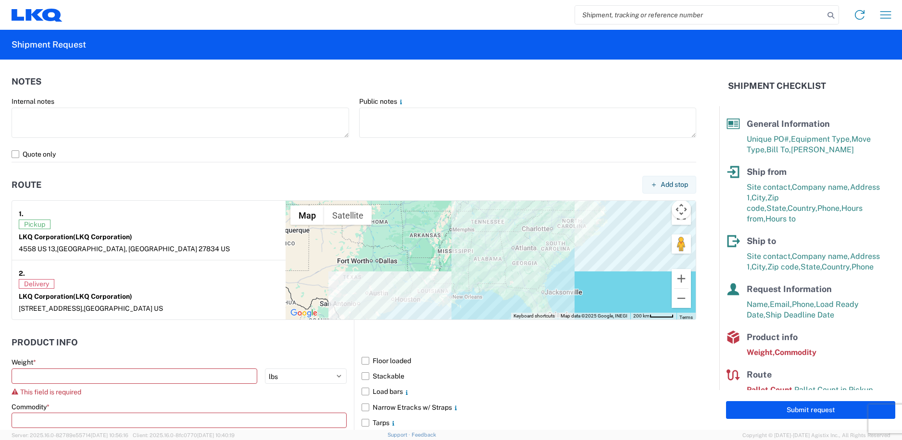
scroll to position [673, 0]
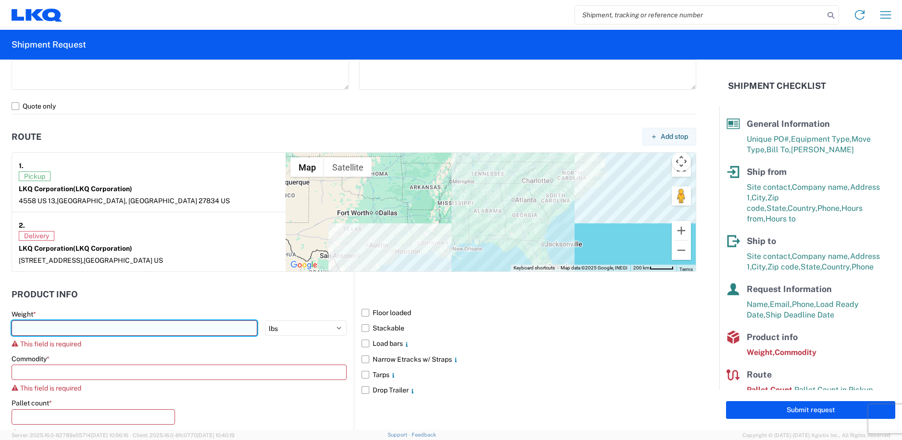
click at [158, 326] on input "number" at bounding box center [135, 328] width 246 height 15
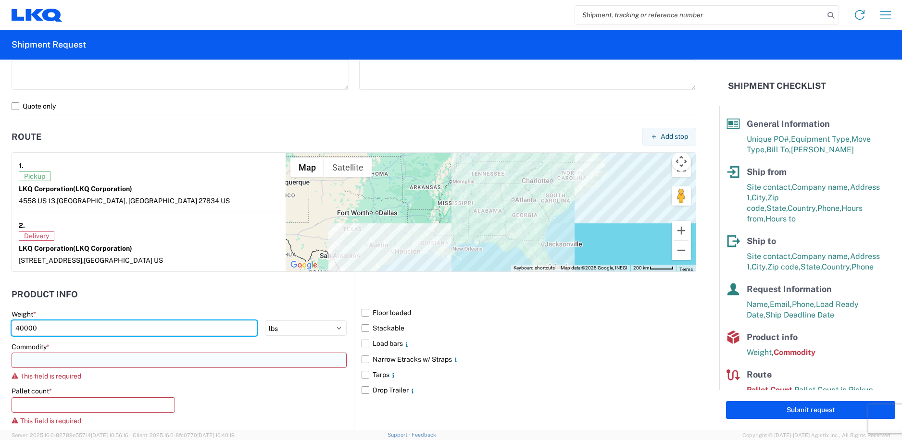
type input "40000"
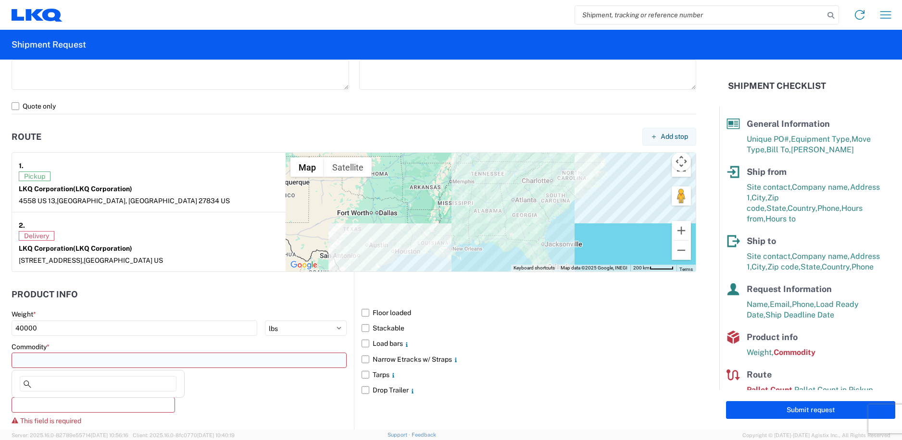
click at [133, 357] on input at bounding box center [179, 360] width 335 height 15
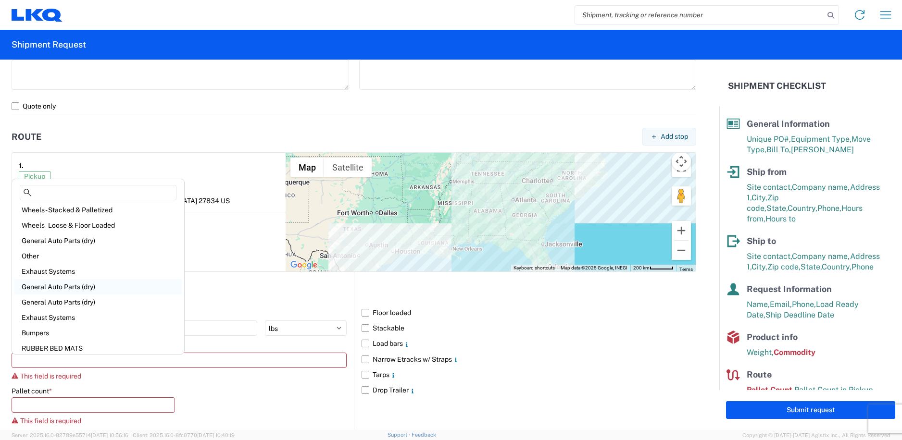
scroll to position [0, 0]
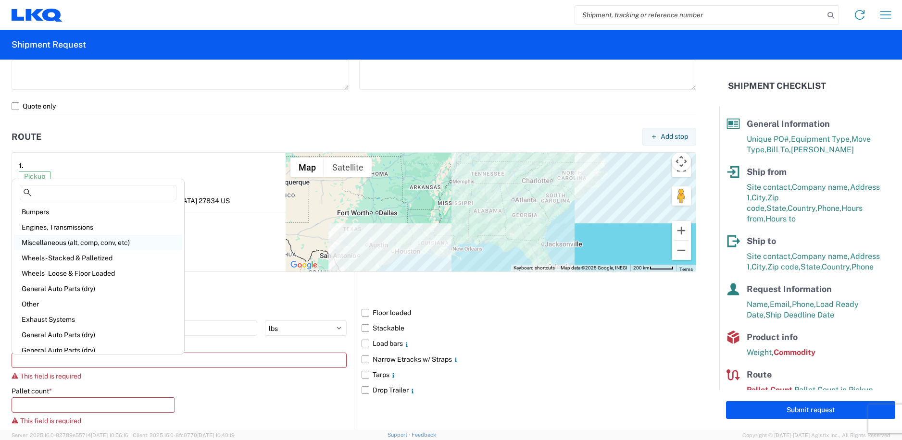
click at [116, 244] on div "Miscellaneous (alt, comp, conv, etc)" at bounding box center [98, 242] width 168 height 15
type input "Miscellaneous (alt, comp, conv, etc)"
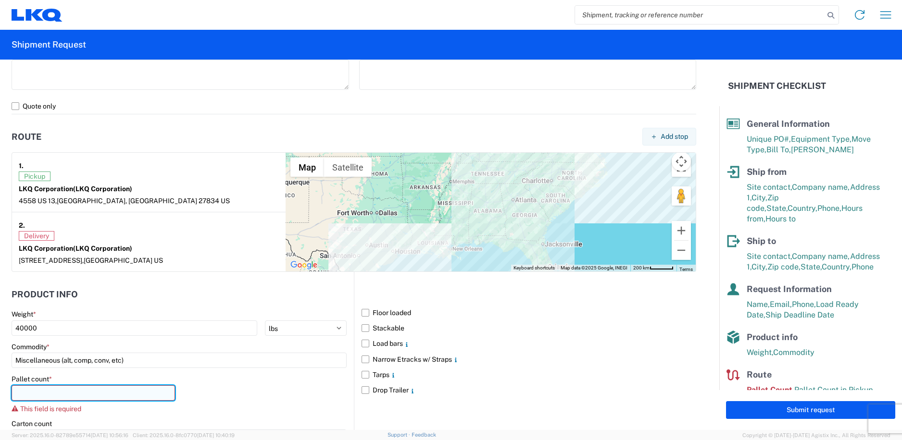
click at [140, 388] on input "number" at bounding box center [93, 392] width 163 height 15
type input "40"
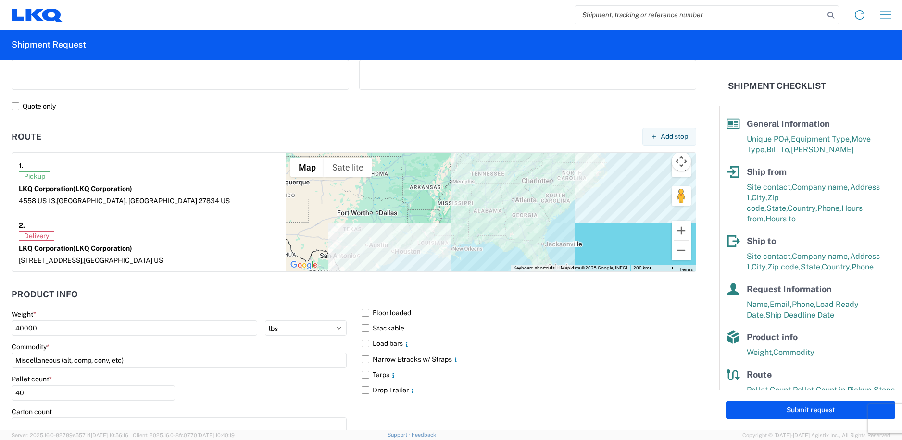
click at [236, 392] on div "Pallet count * 40" at bounding box center [179, 391] width 335 height 33
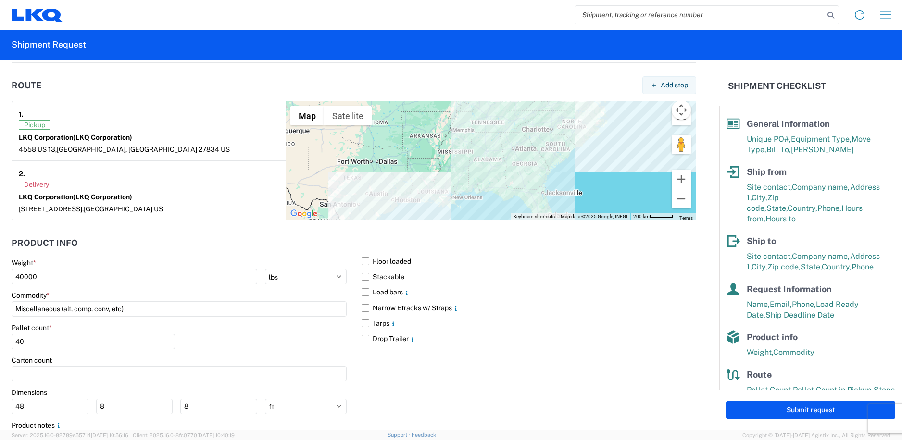
scroll to position [769, 0]
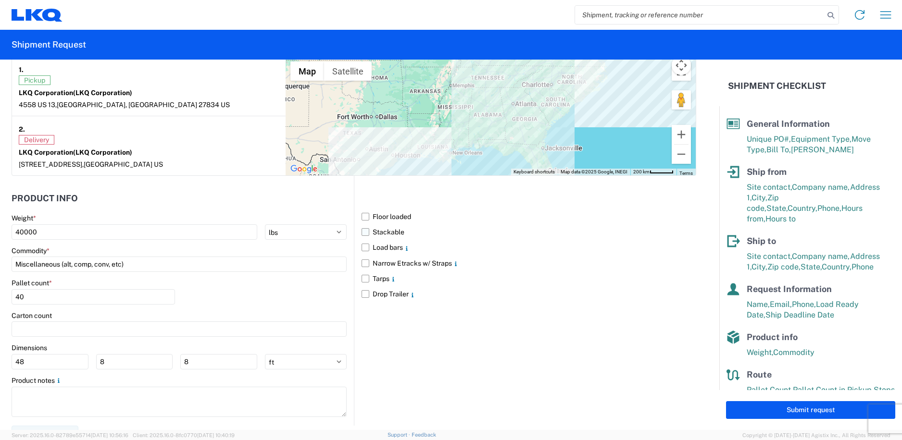
click at [363, 231] on label "Stackable" at bounding box center [528, 231] width 335 height 15
click at [0, 0] on input "Stackable" at bounding box center [0, 0] width 0 height 0
click at [361, 246] on label "Load bars" at bounding box center [528, 247] width 335 height 15
click at [0, 0] on input "Load bars" at bounding box center [0, 0] width 0 height 0
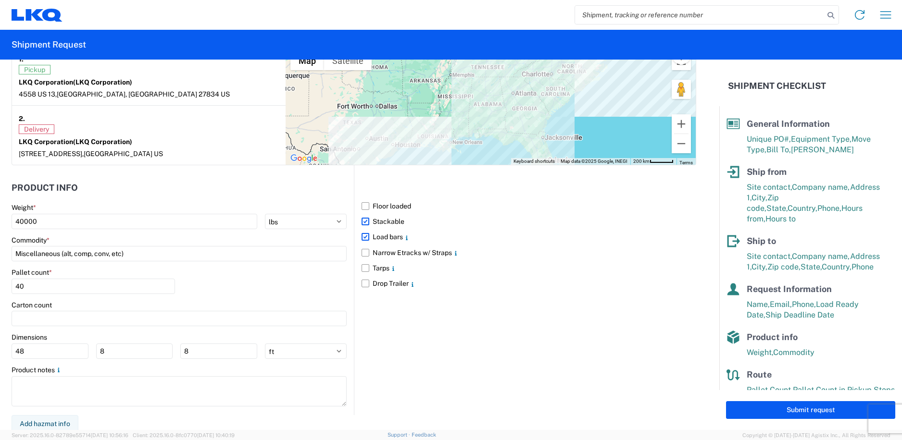
scroll to position [783, 0]
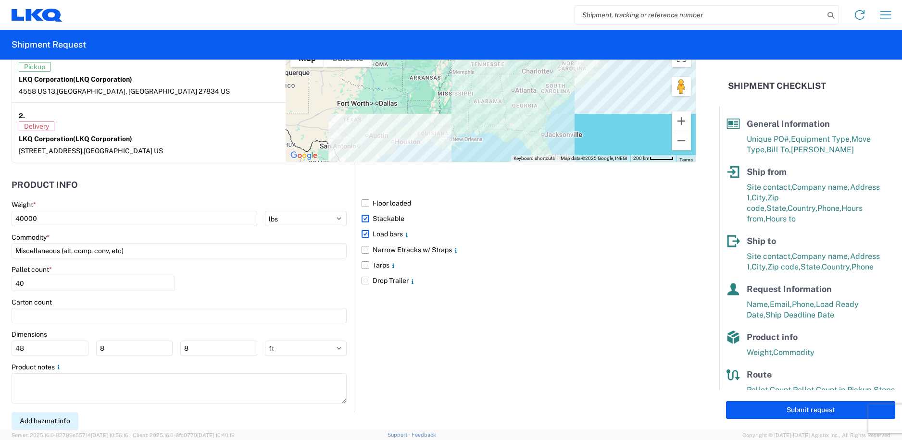
click at [68, 424] on button "Add hazmat info" at bounding box center [45, 421] width 67 height 18
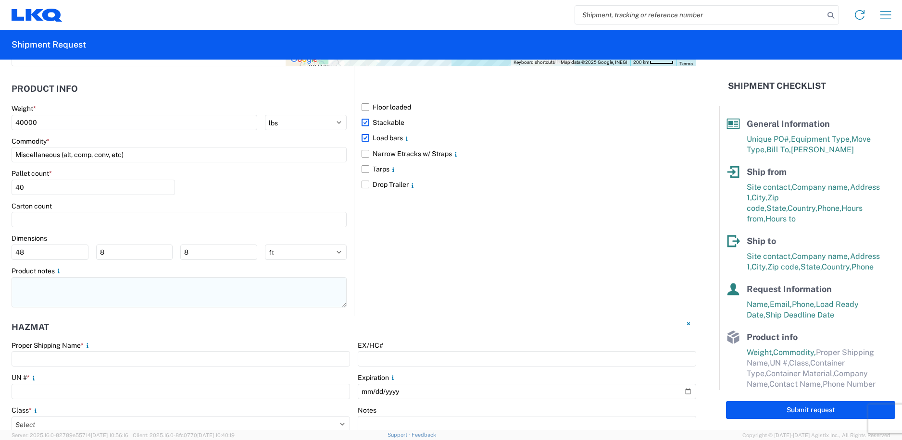
scroll to position [927, 0]
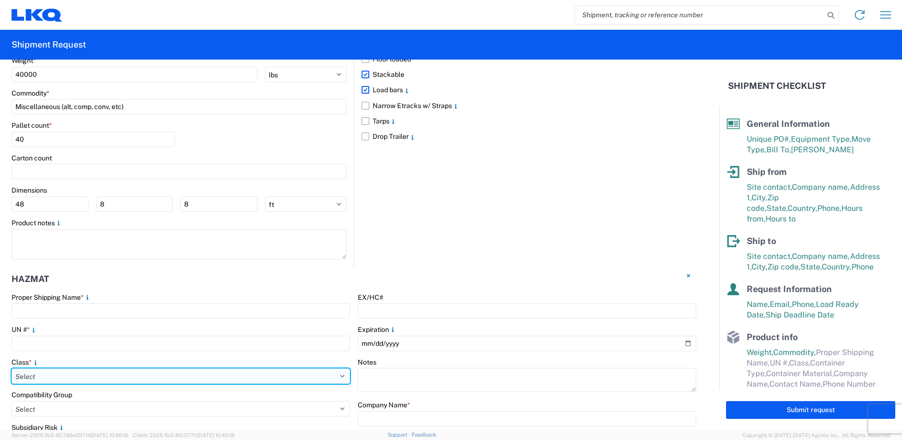
click at [336, 377] on select "Select 1 Explosive 1.1 Explosive 1.2 Explosive 1.3 Explosive 1.4 Explosive 1.5 …" at bounding box center [181, 376] width 338 height 15
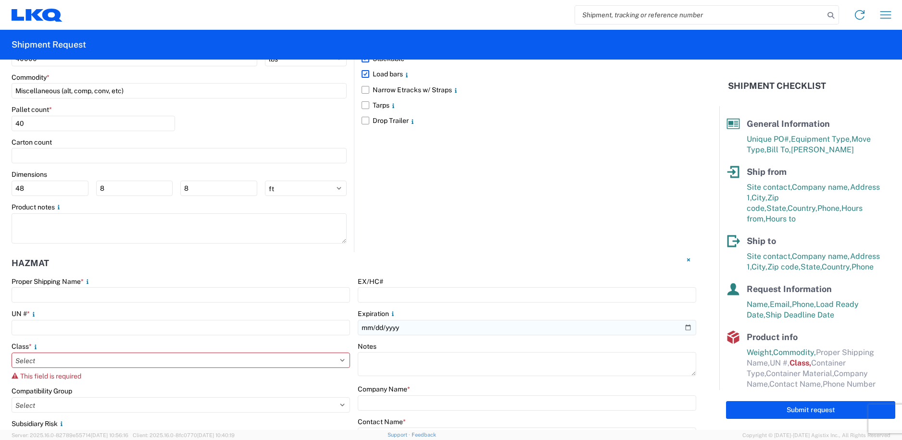
scroll to position [882, 0]
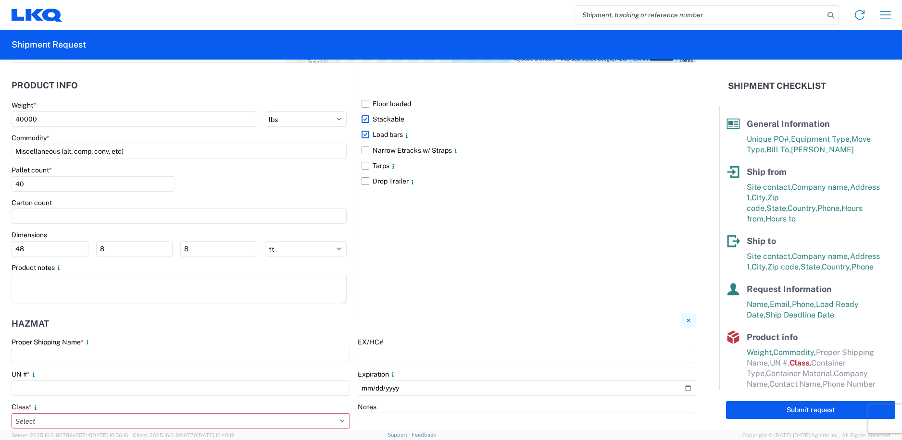
click at [685, 323] on icon "button" at bounding box center [688, 320] width 7 height 7
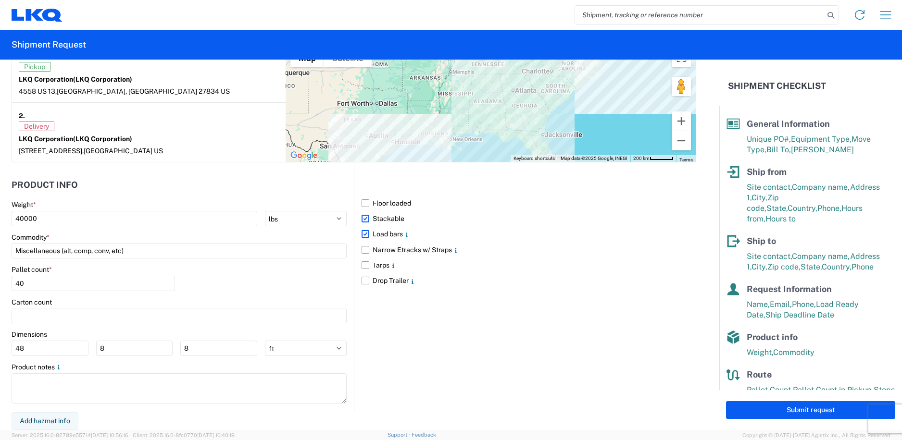
scroll to position [26, 0]
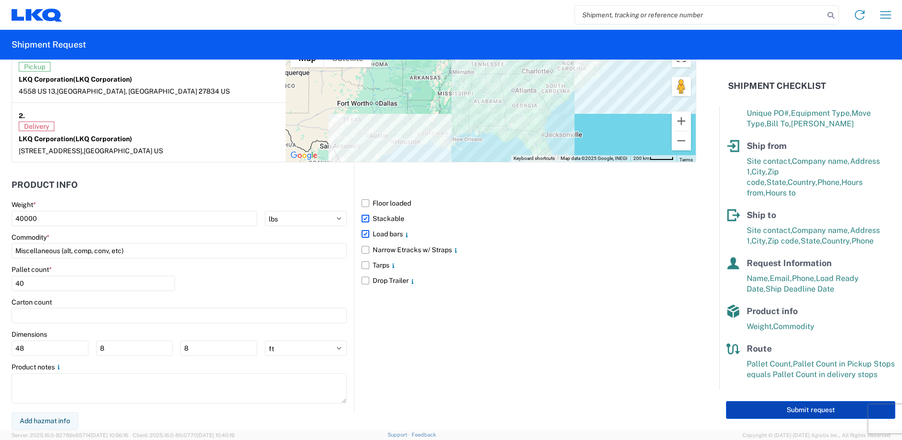
click at [799, 411] on button "Submit request" at bounding box center [810, 410] width 169 height 18
select select "US"
